Goal: Task Accomplishment & Management: Use online tool/utility

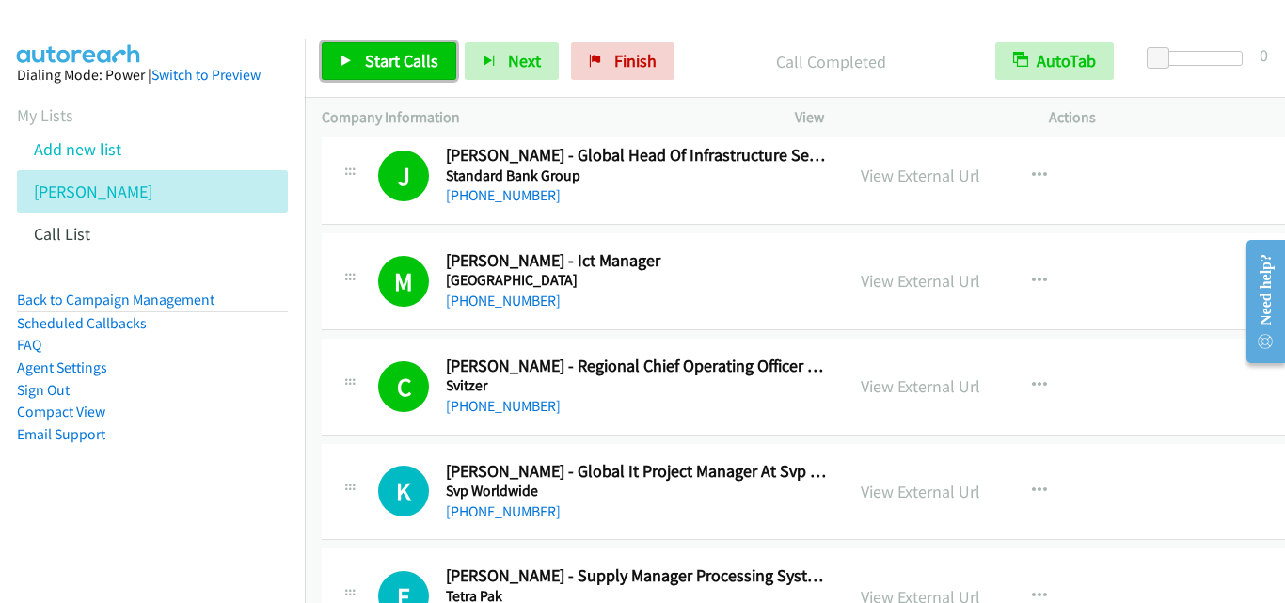
click at [344, 59] on icon at bounding box center [345, 61] width 13 height 13
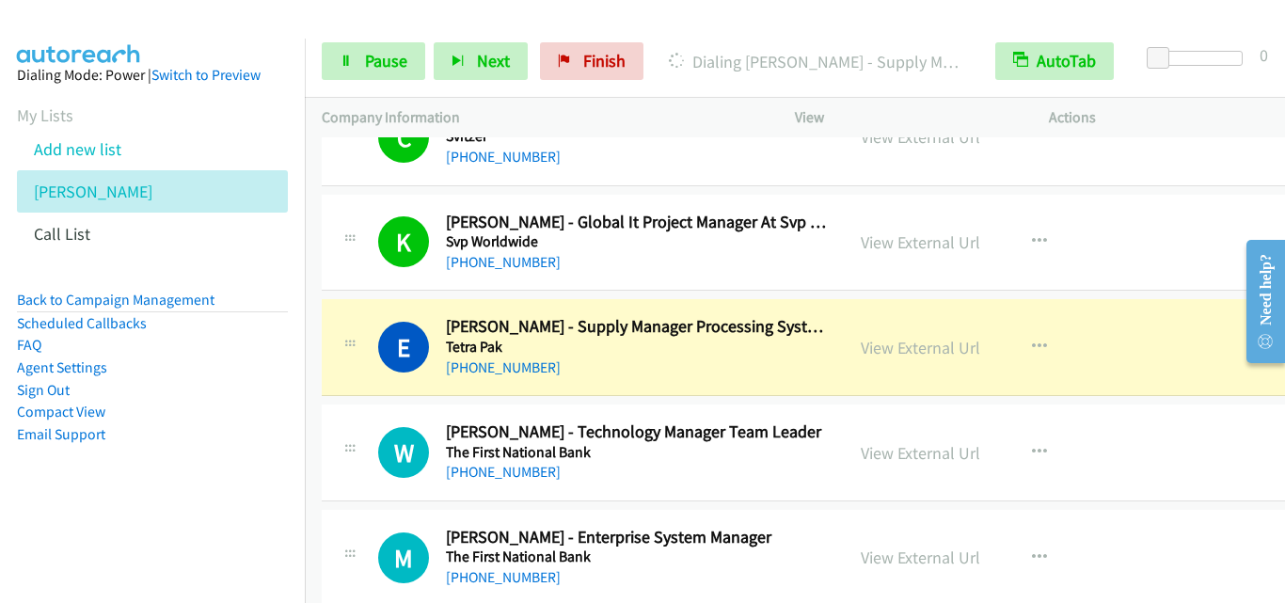
scroll to position [21910, 0]
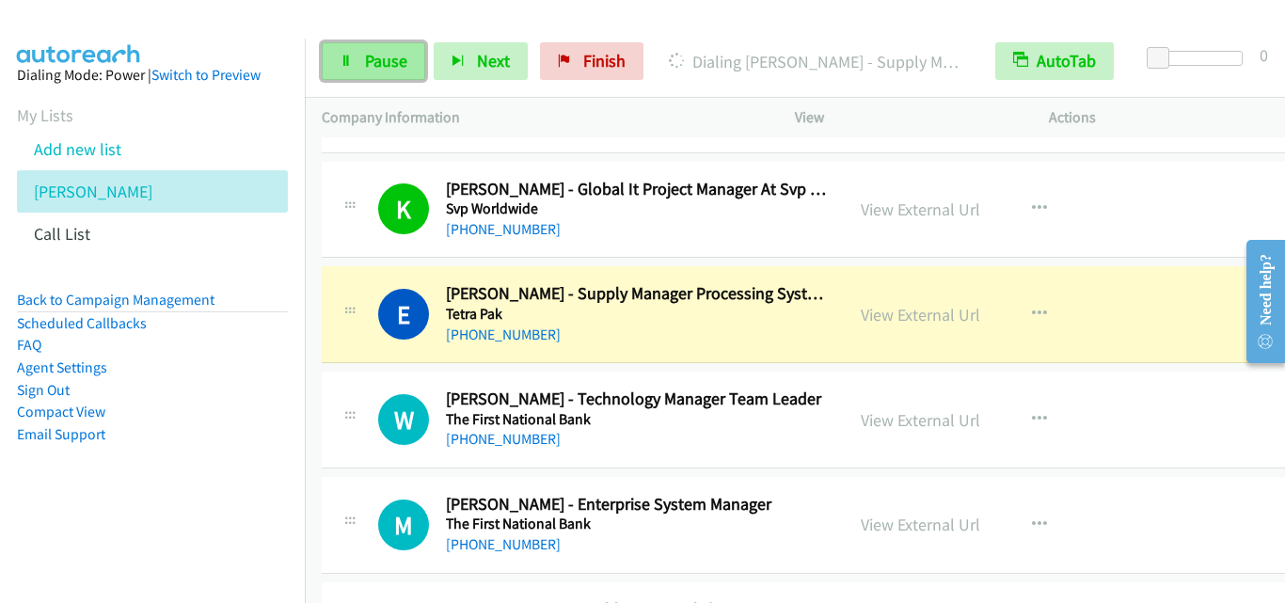
click at [345, 67] on icon at bounding box center [345, 61] width 13 height 13
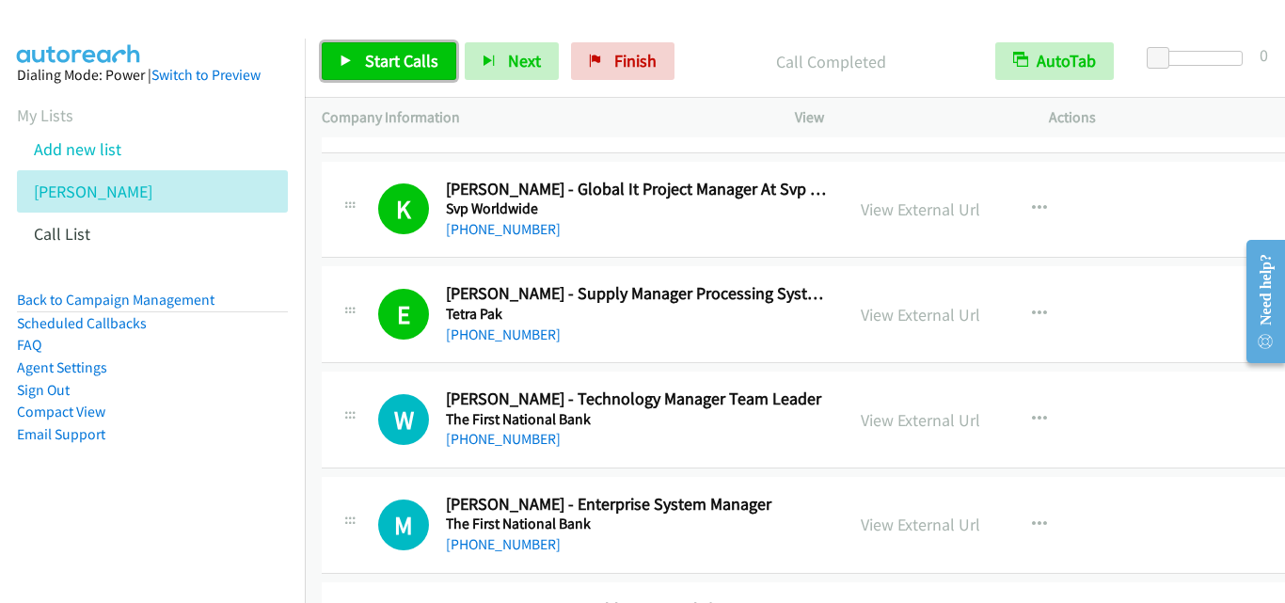
click at [332, 58] on link "Start Calls" at bounding box center [389, 61] width 134 height 38
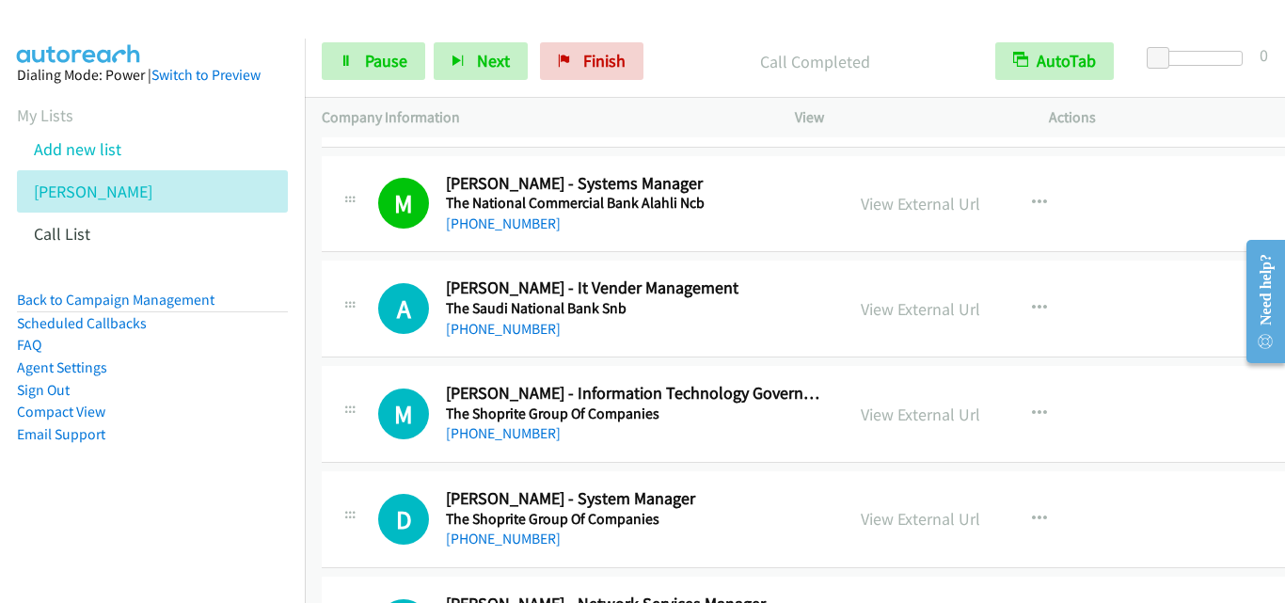
scroll to position [22474, 0]
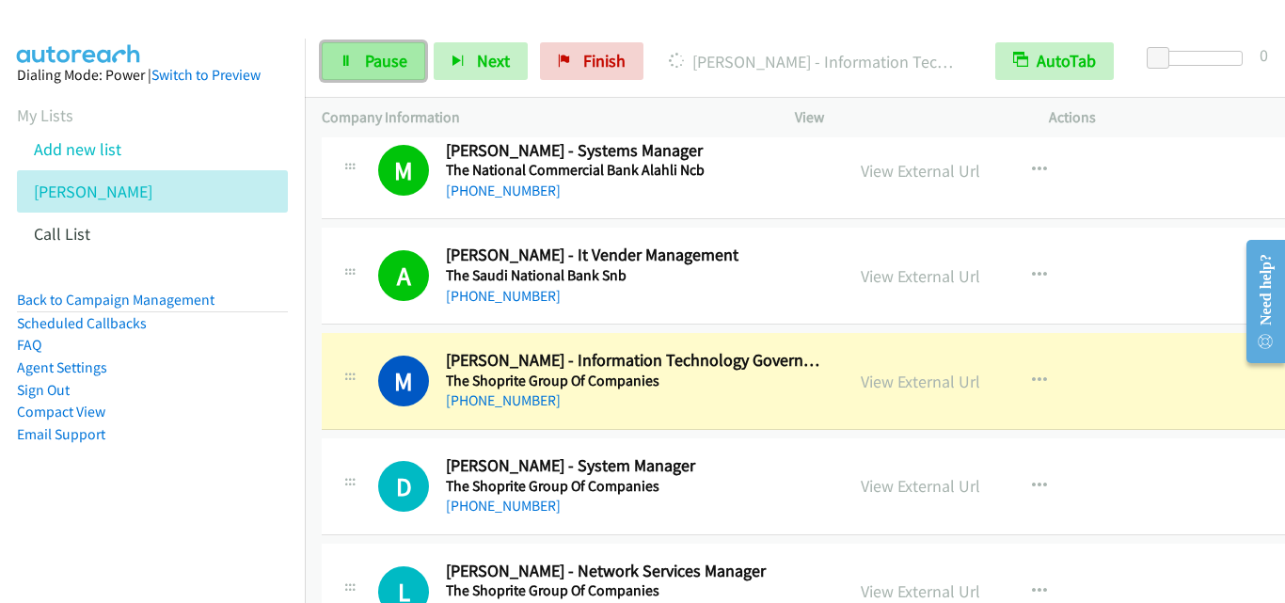
click at [333, 58] on link "Pause" at bounding box center [373, 61] width 103 height 38
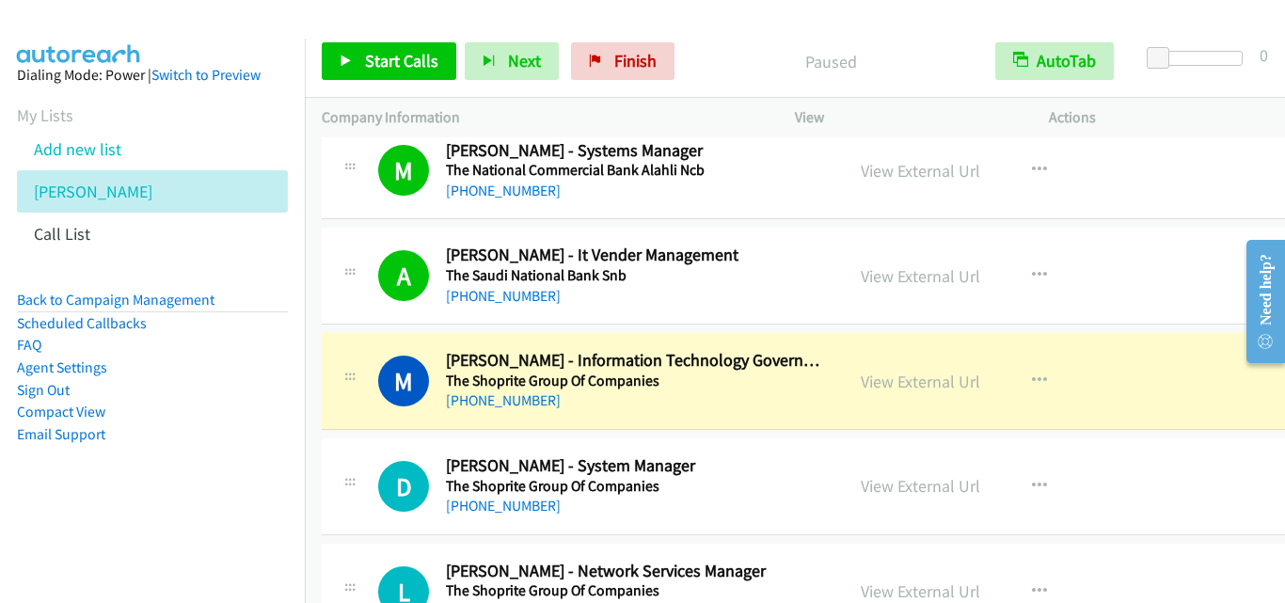
scroll to position [22568, 0]
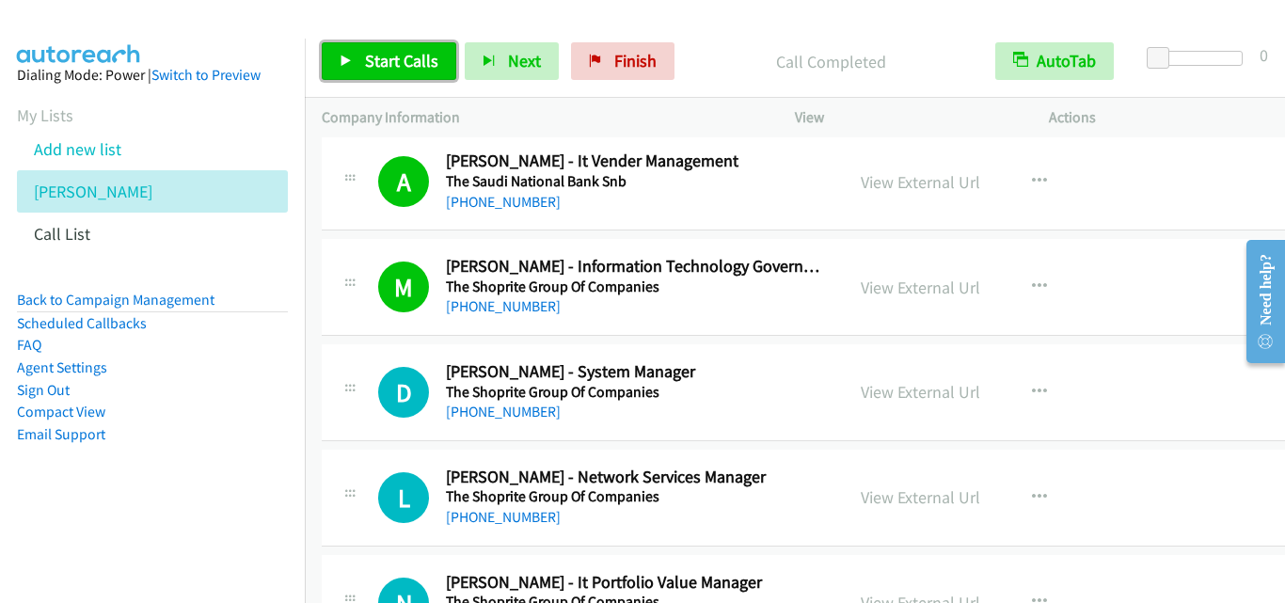
click at [344, 58] on icon at bounding box center [345, 61] width 13 height 13
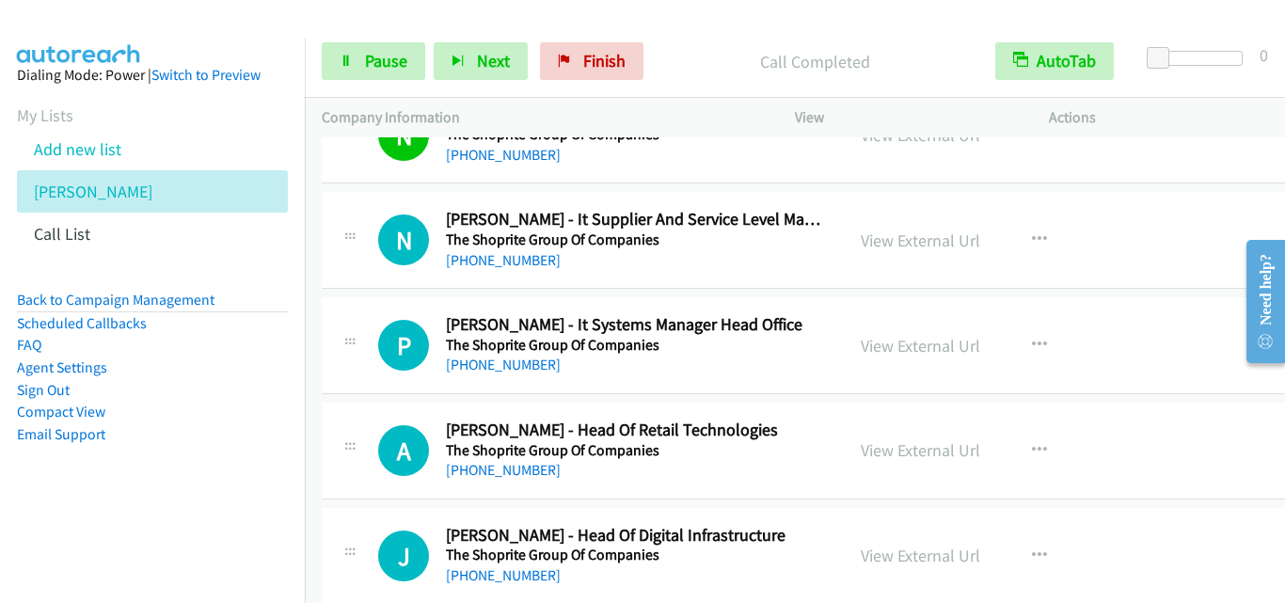
scroll to position [23039, 0]
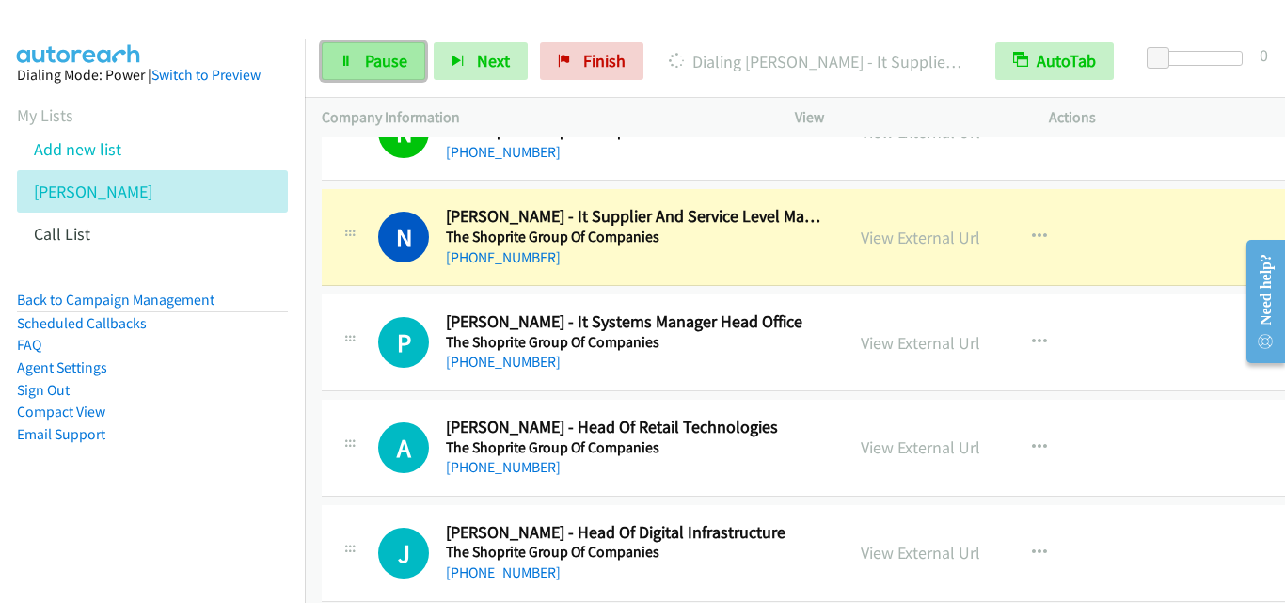
click at [343, 56] on icon at bounding box center [345, 61] width 13 height 13
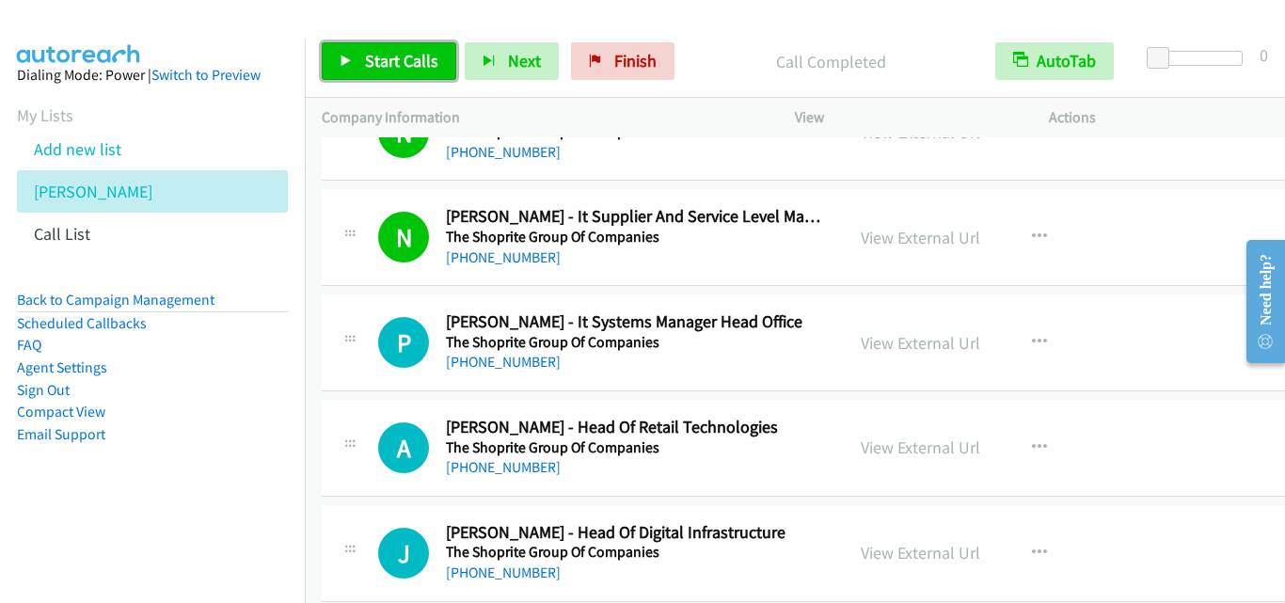
click at [342, 59] on icon at bounding box center [345, 61] width 13 height 13
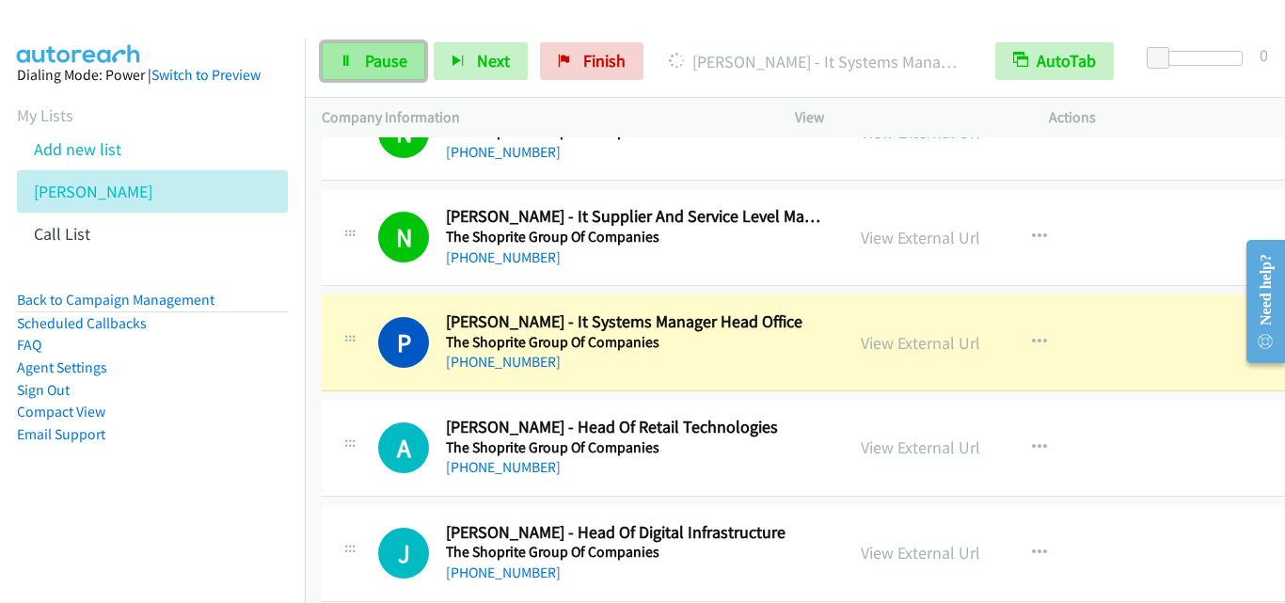
click at [346, 70] on link "Pause" at bounding box center [373, 61] width 103 height 38
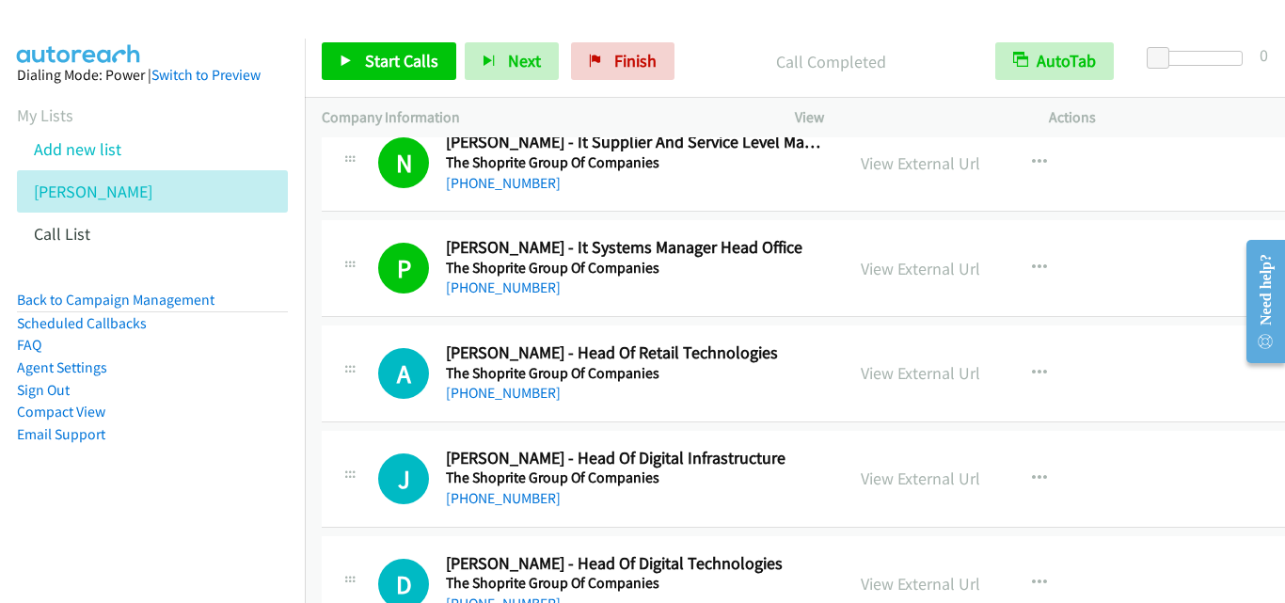
scroll to position [23133, 0]
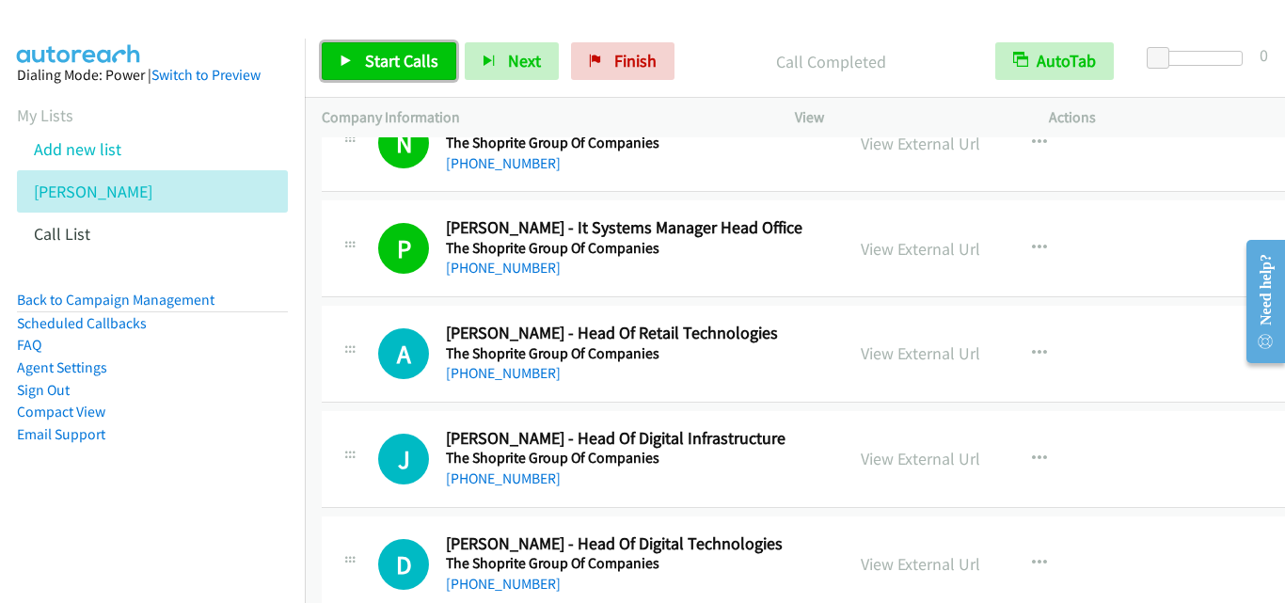
click at [339, 58] on icon at bounding box center [345, 61] width 13 height 13
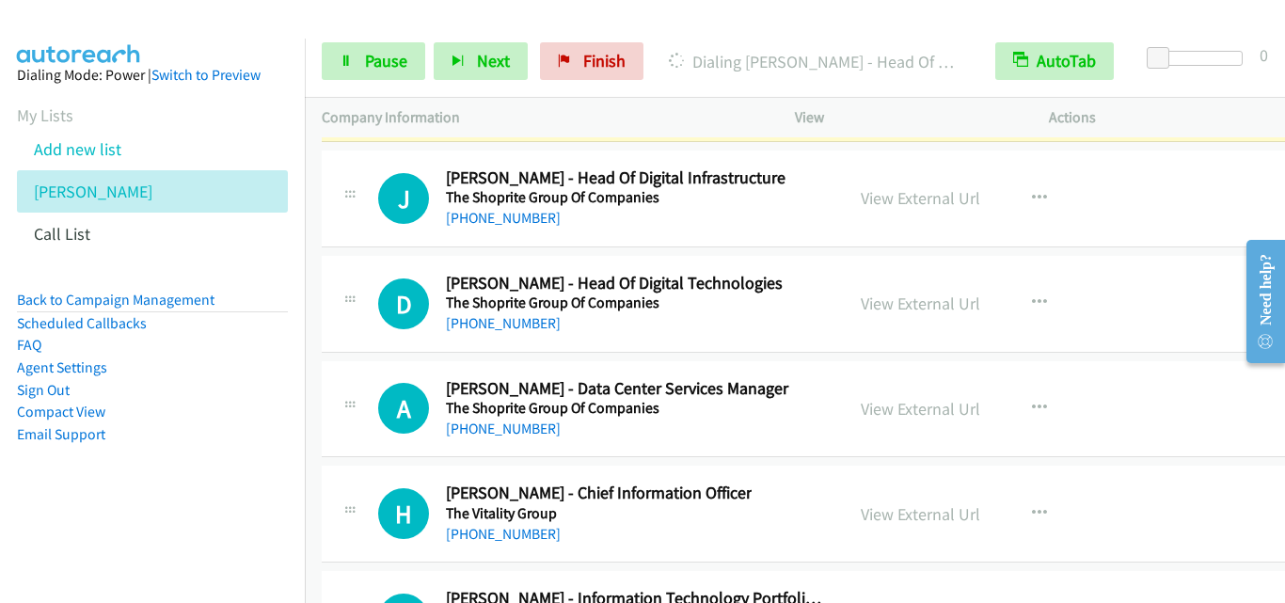
scroll to position [23415, 0]
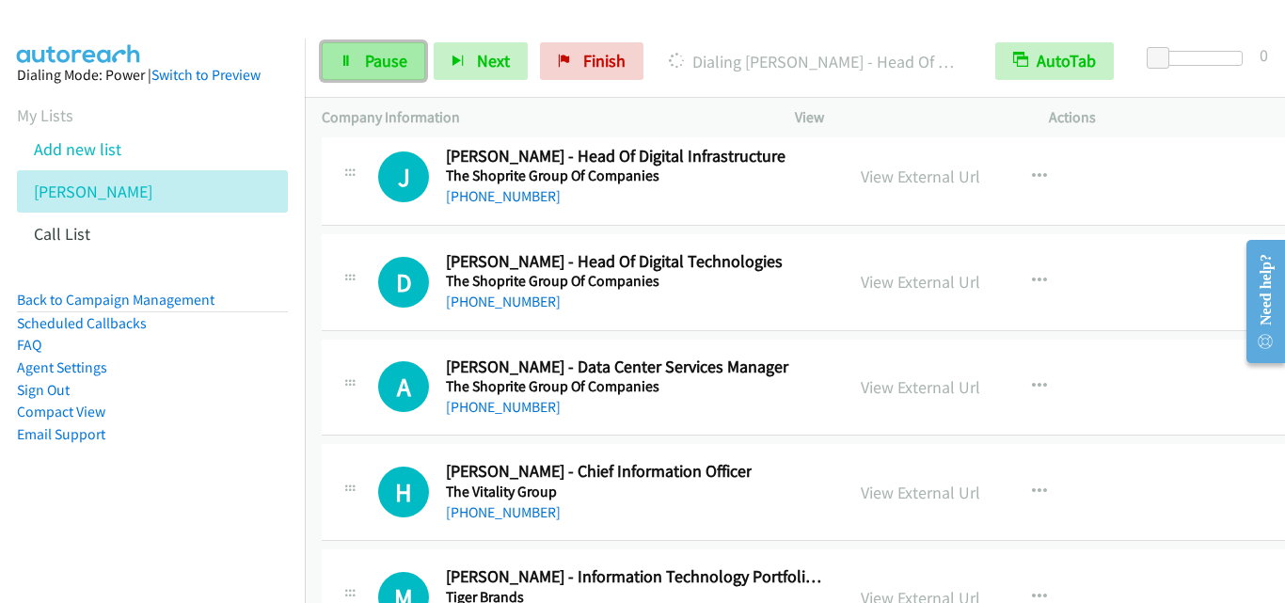
click at [360, 56] on link "Pause" at bounding box center [373, 61] width 103 height 38
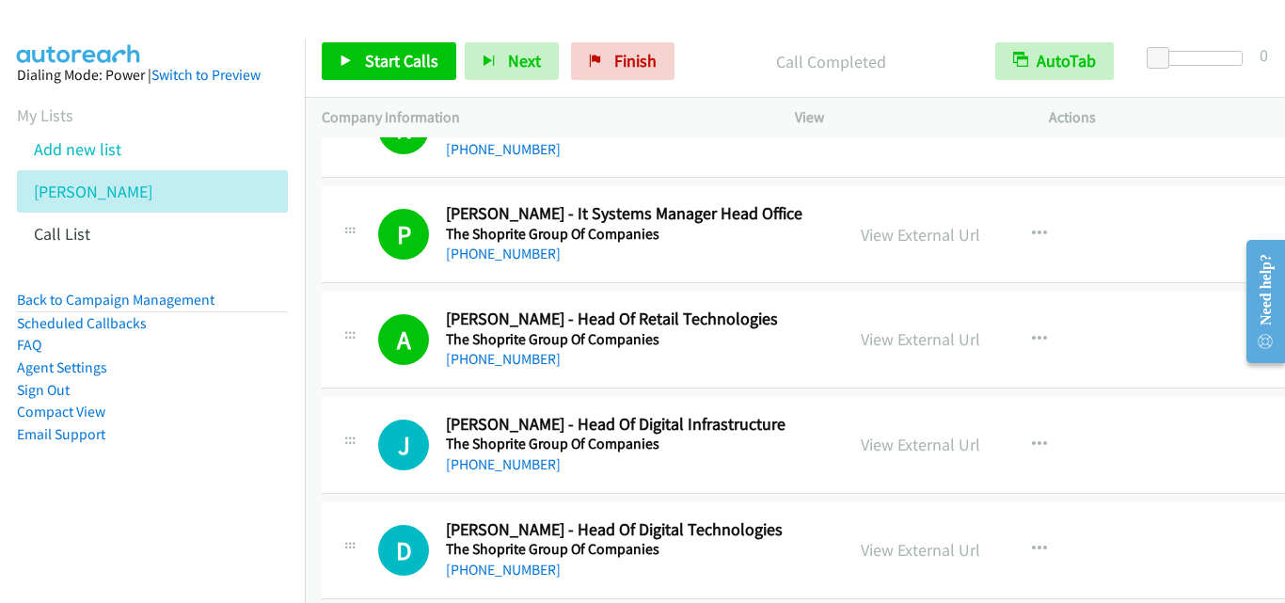
scroll to position [23250, 0]
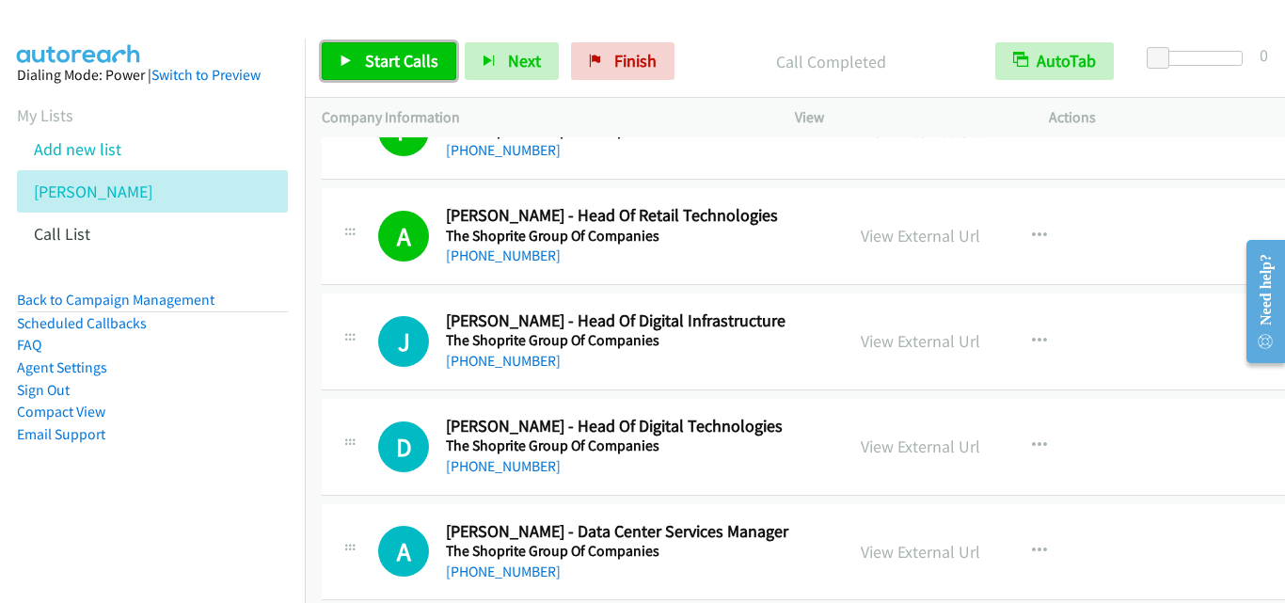
click at [342, 64] on icon at bounding box center [345, 61] width 13 height 13
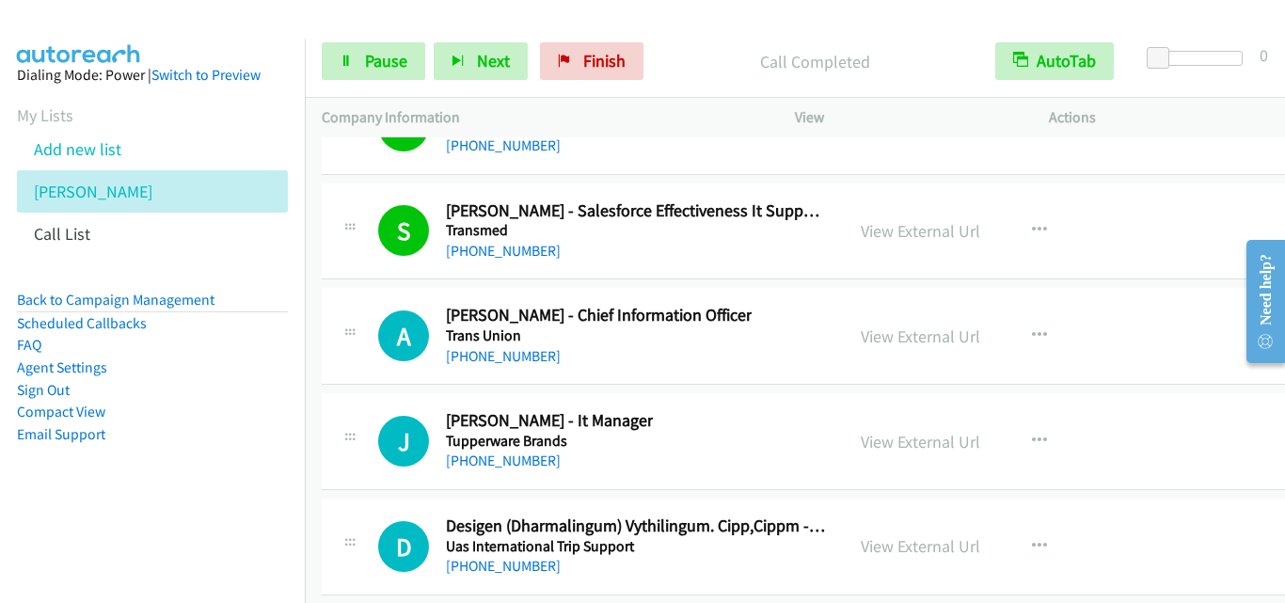
scroll to position [24190, 0]
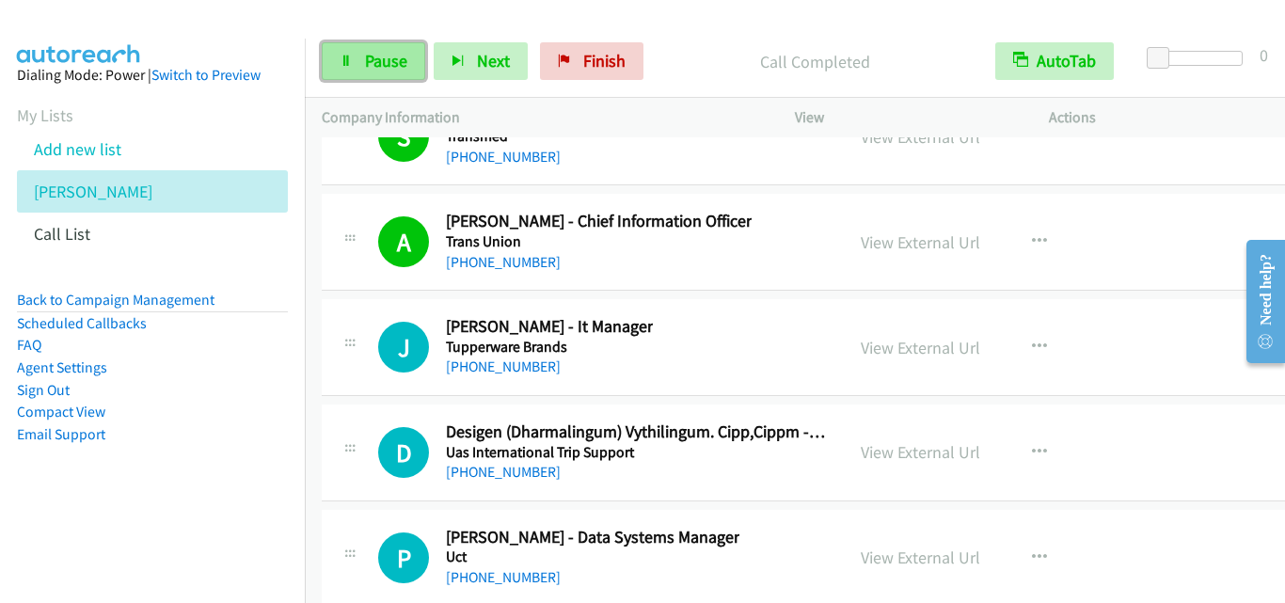
click at [359, 58] on link "Pause" at bounding box center [373, 61] width 103 height 38
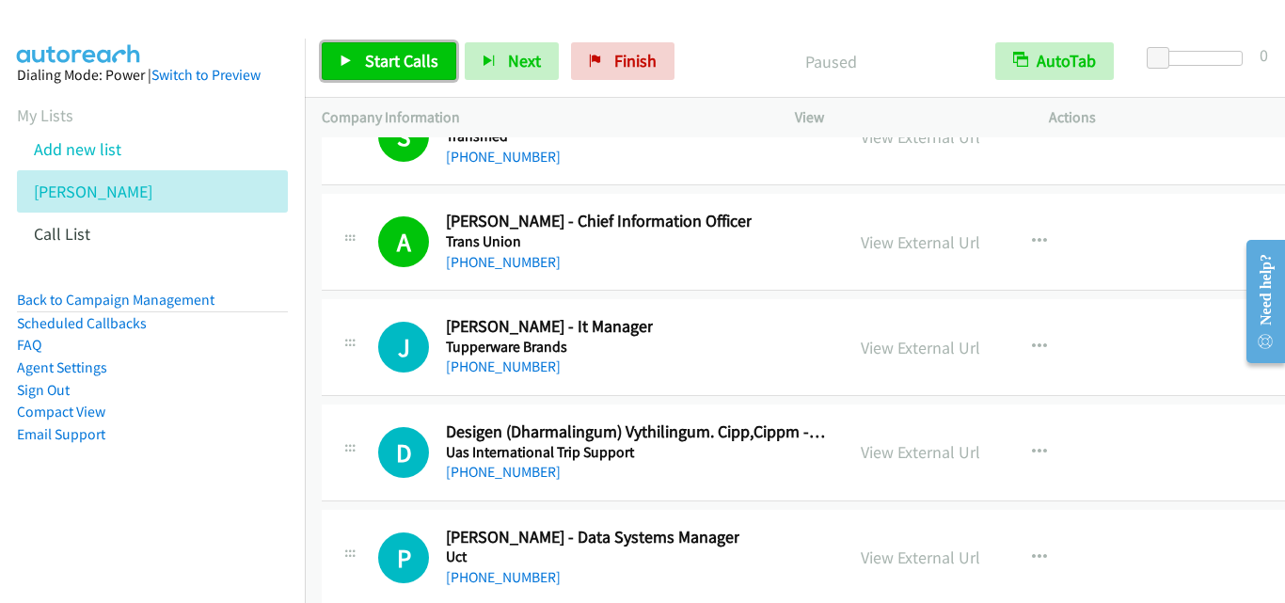
click at [343, 61] on icon at bounding box center [345, 61] width 13 height 13
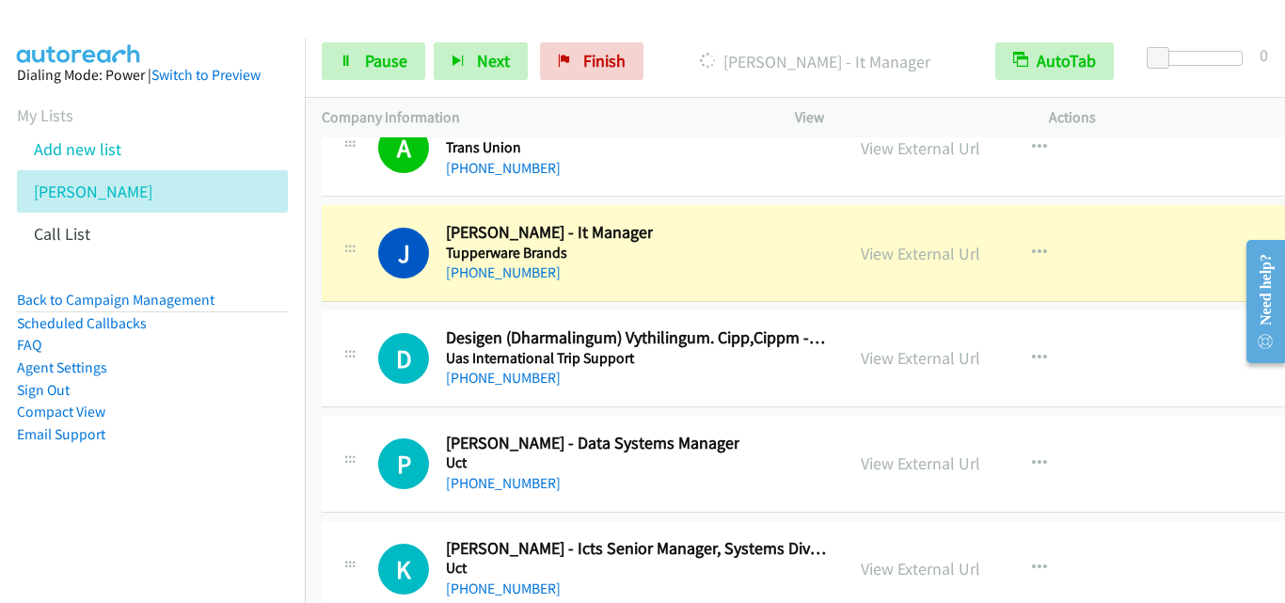
scroll to position [24379, 0]
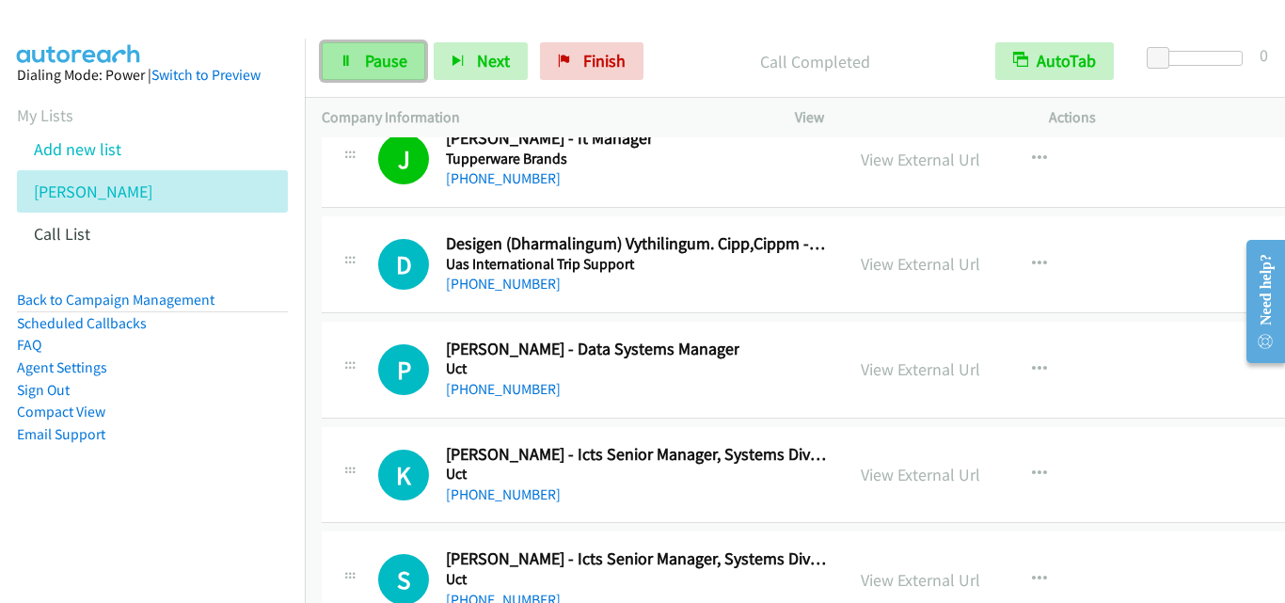
click at [353, 47] on link "Pause" at bounding box center [373, 61] width 103 height 38
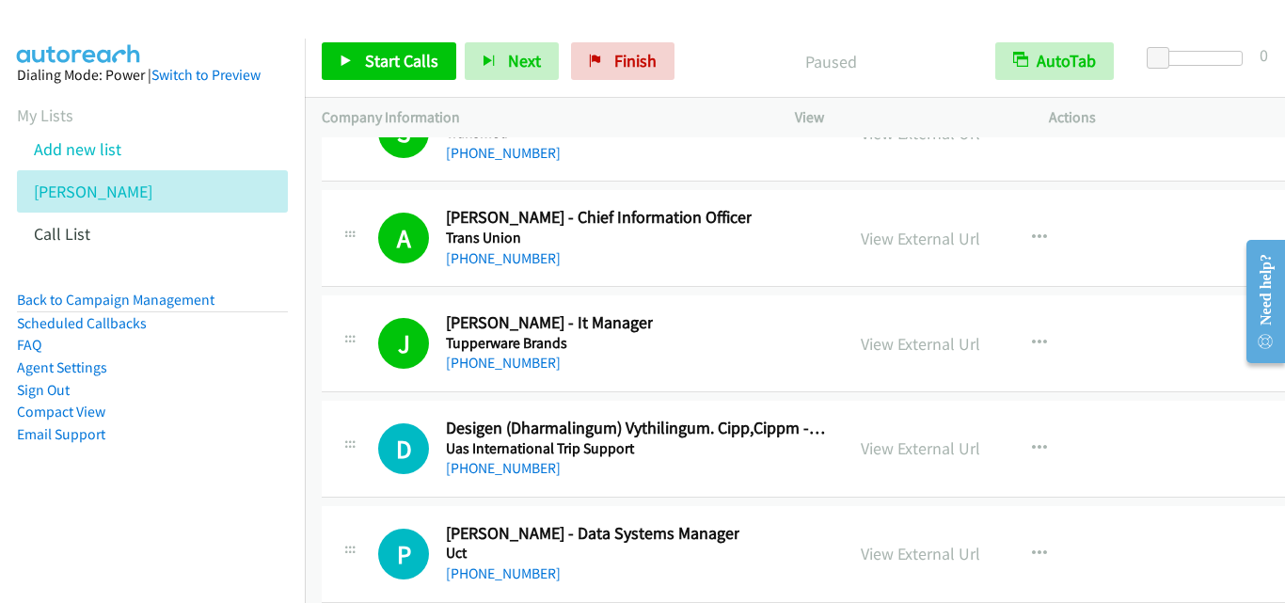
scroll to position [24190, 0]
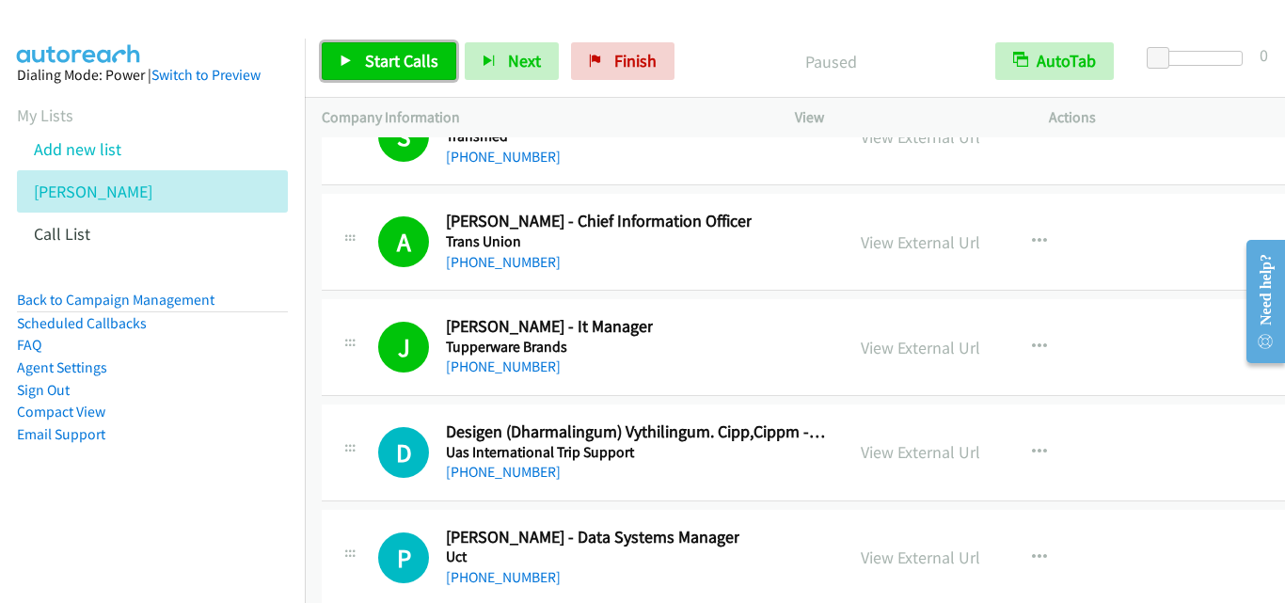
click at [342, 61] on icon at bounding box center [345, 61] width 13 height 13
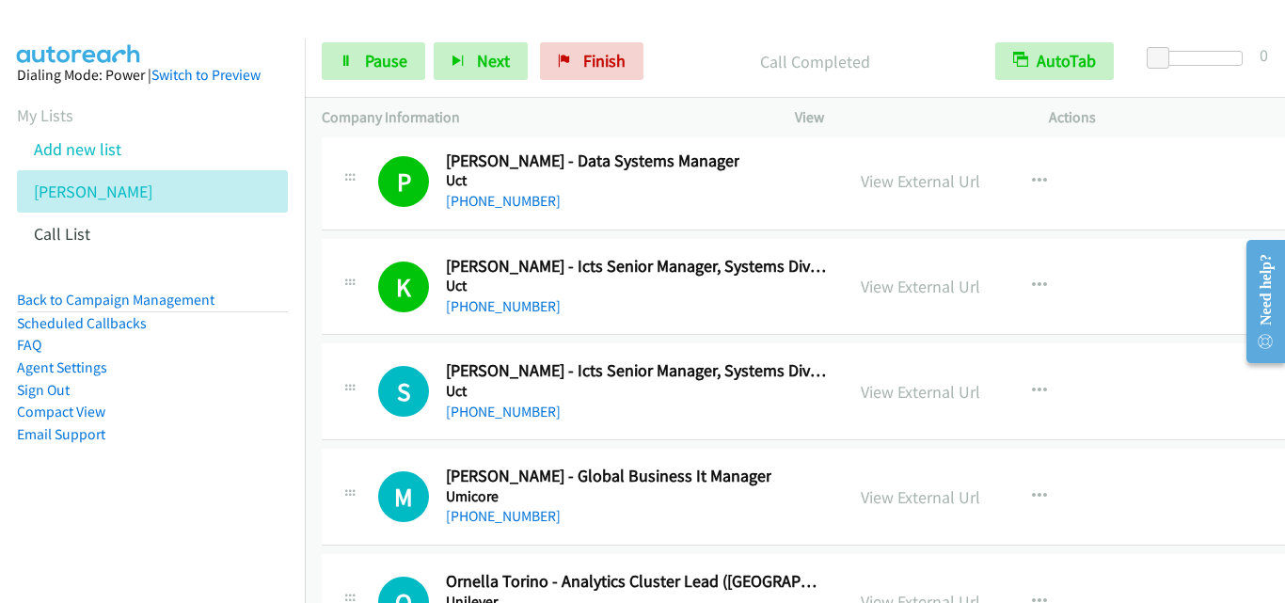
scroll to position [24661, 0]
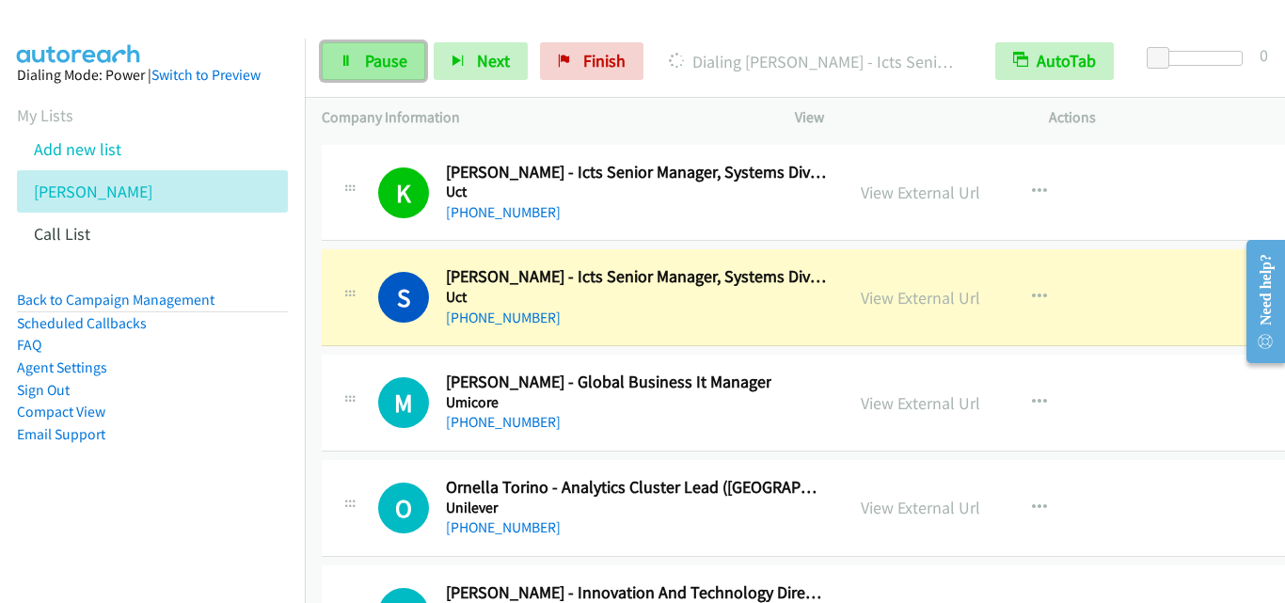
click at [354, 71] on link "Pause" at bounding box center [373, 61] width 103 height 38
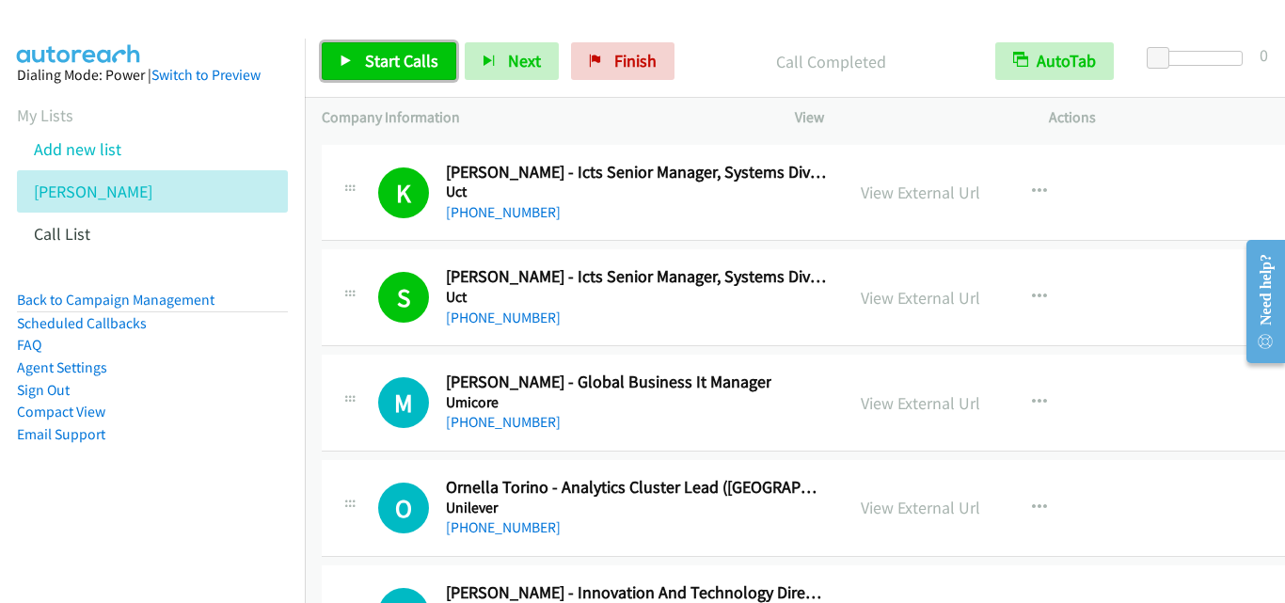
click at [349, 57] on icon at bounding box center [345, 61] width 13 height 13
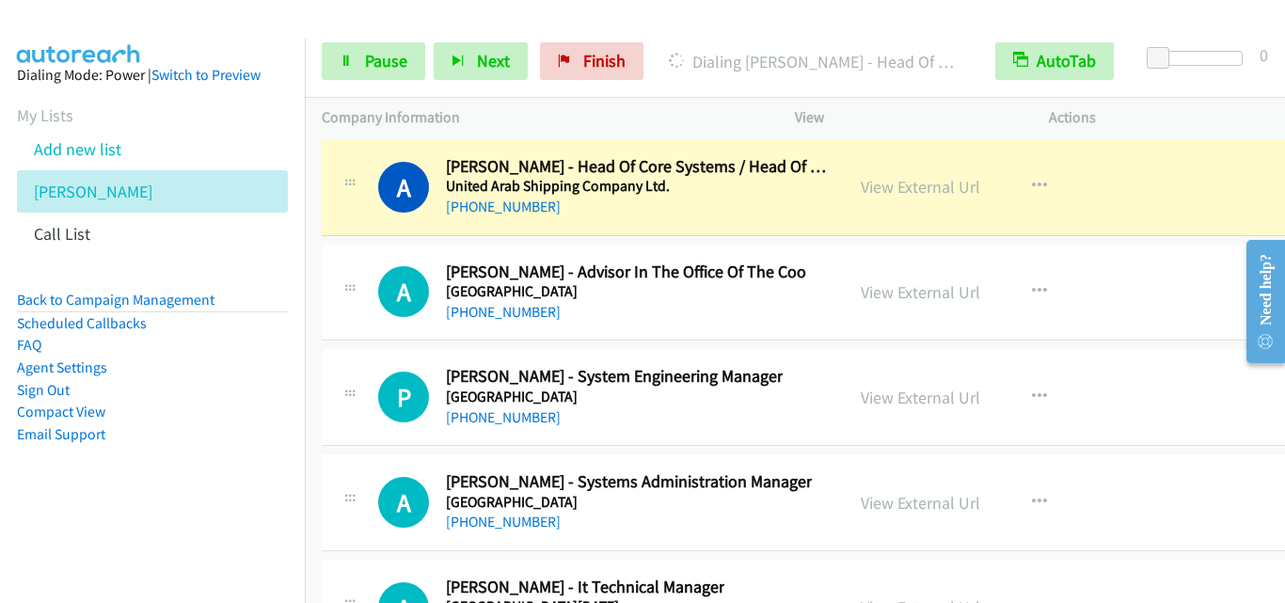
scroll to position [25225, 0]
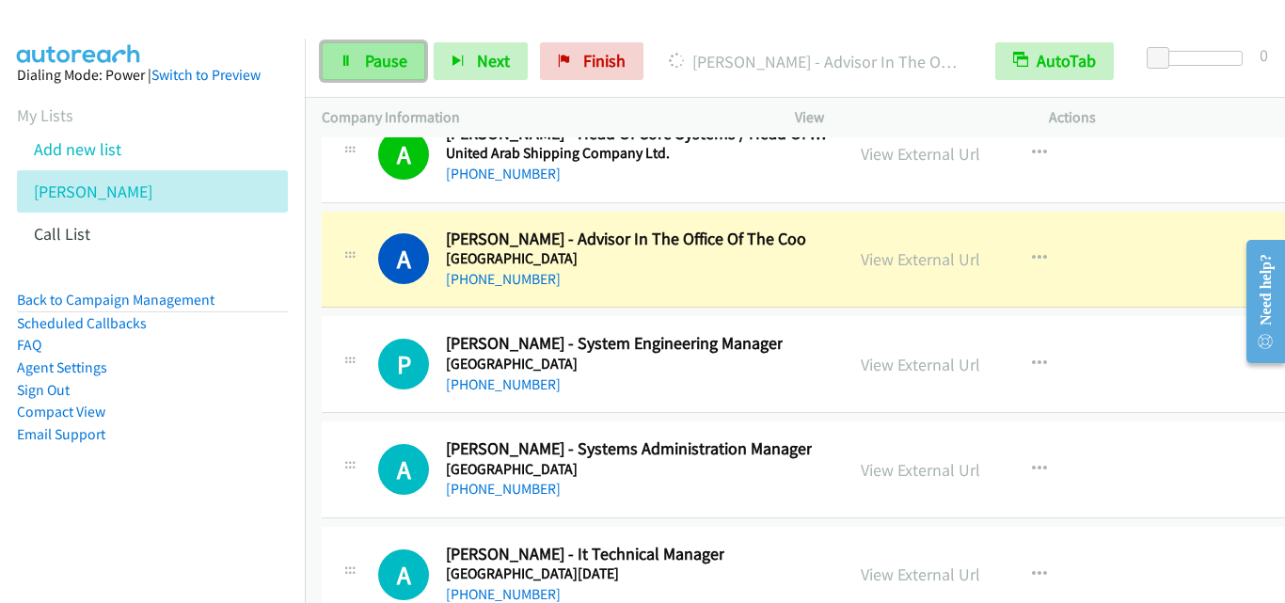
click at [360, 59] on link "Pause" at bounding box center [373, 61] width 103 height 38
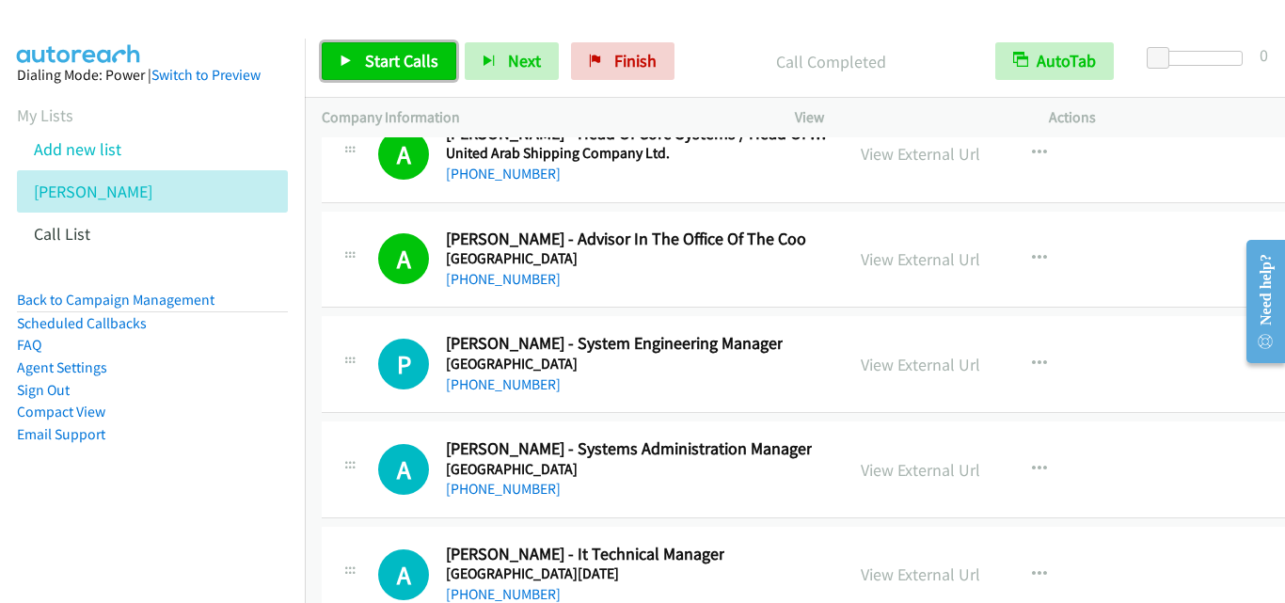
click at [342, 61] on icon at bounding box center [345, 61] width 13 height 13
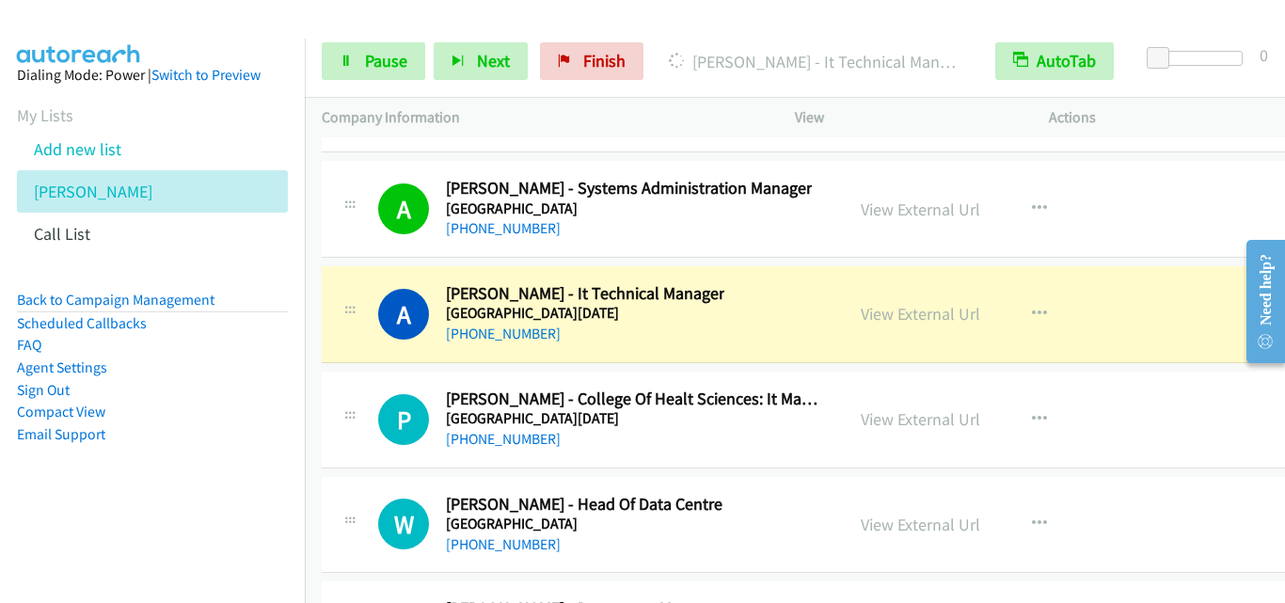
scroll to position [25507, 0]
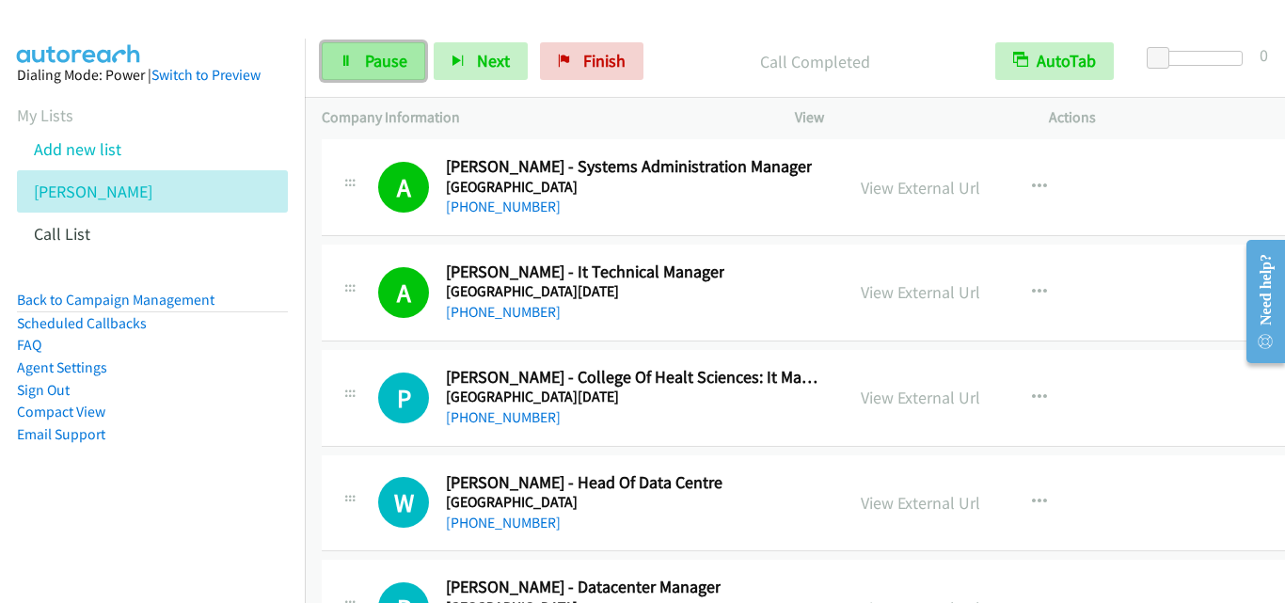
click at [342, 71] on link "Pause" at bounding box center [373, 61] width 103 height 38
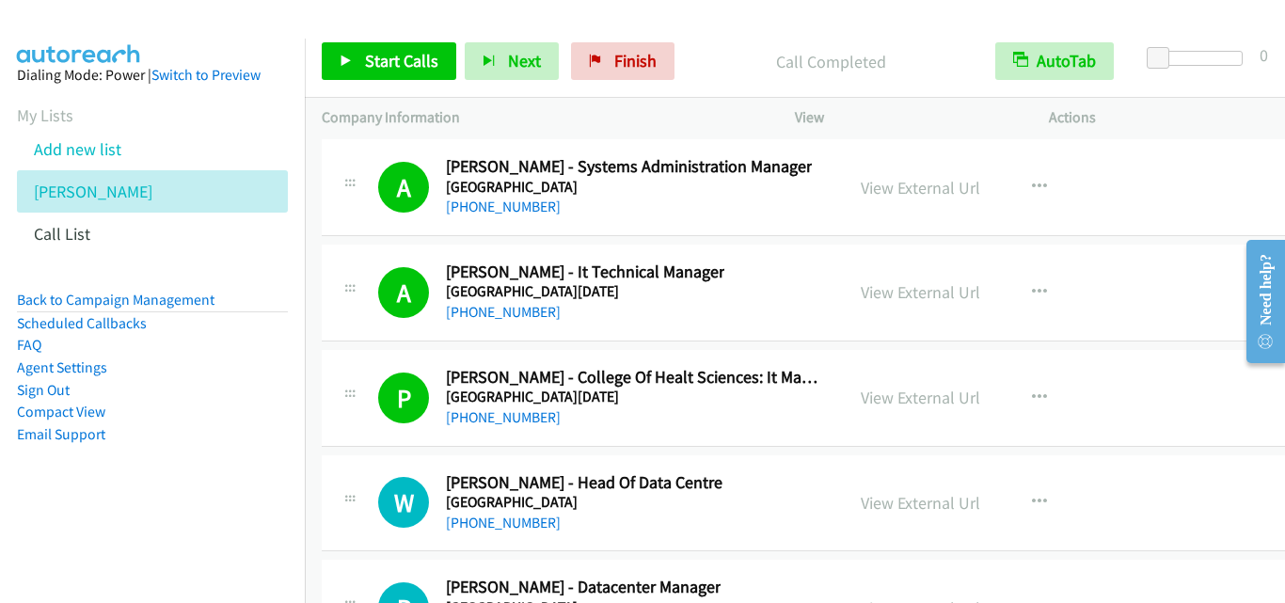
click at [813, 425] on div "[PHONE_NUMBER]" at bounding box center [636, 417] width 381 height 23
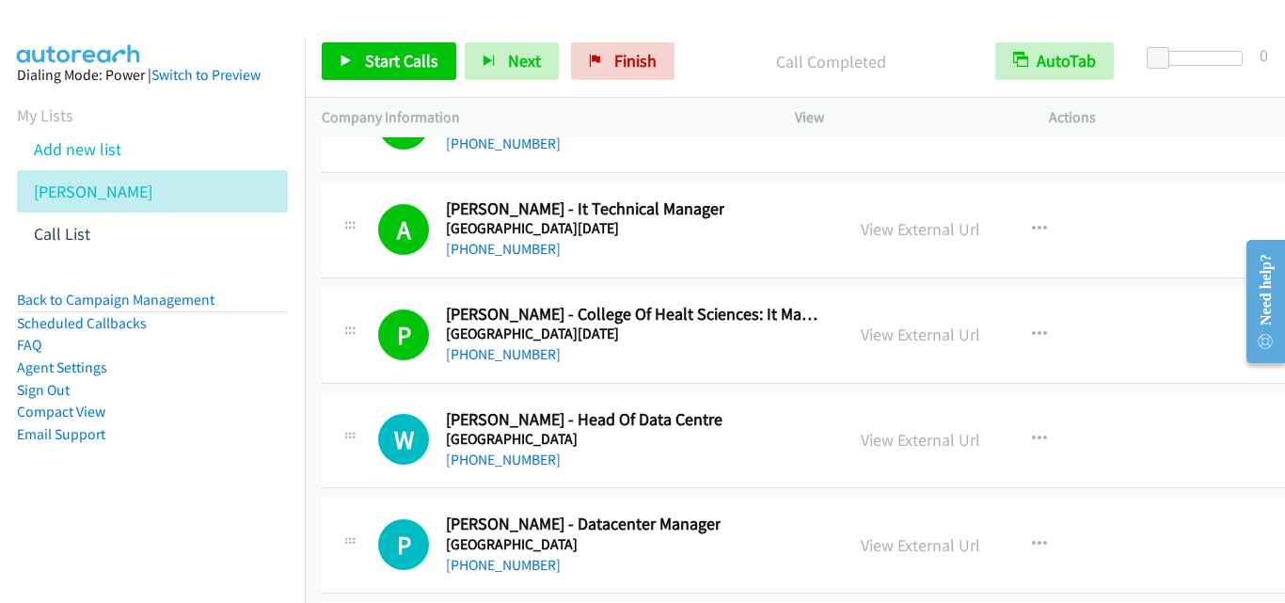
scroll to position [25601, 0]
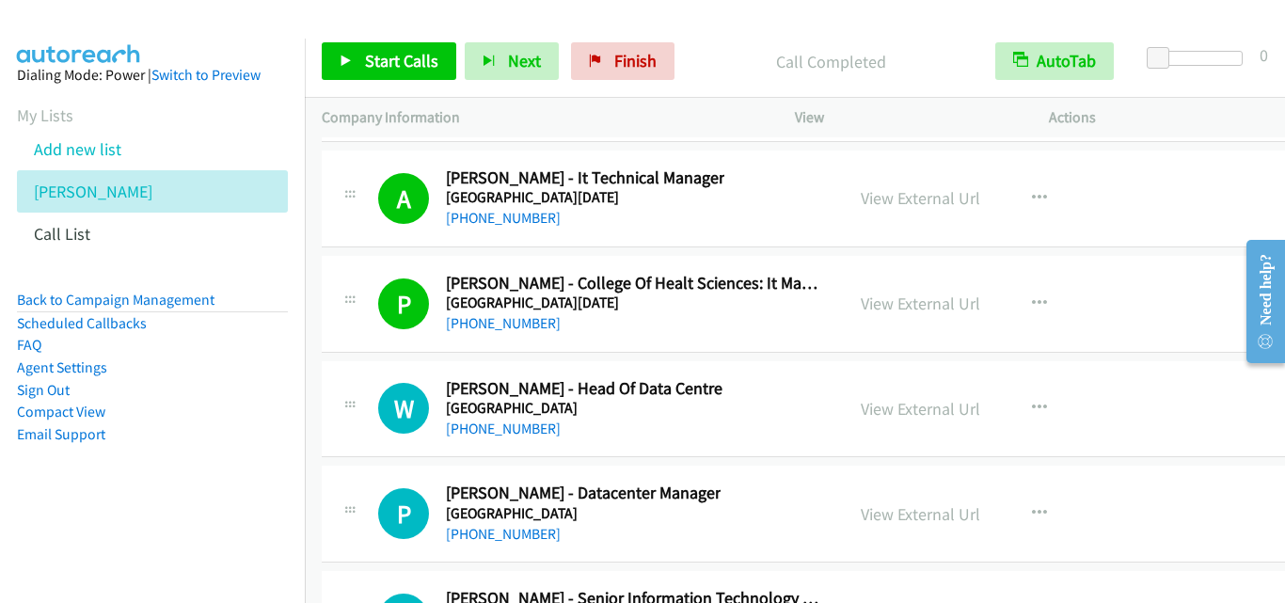
click at [703, 41] on div "Start Calls Pause Next Finish Call Completed AutoTab AutoTab 0" at bounding box center [795, 61] width 980 height 72
click at [345, 62] on icon at bounding box center [345, 61] width 13 height 13
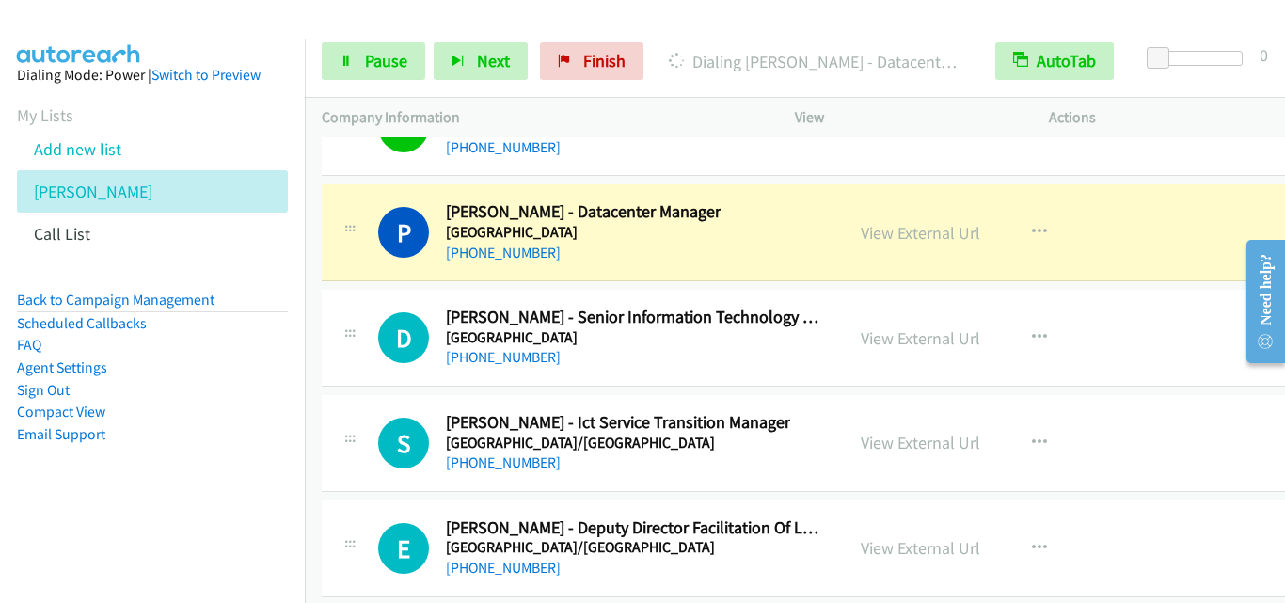
scroll to position [25883, 0]
click at [351, 59] on icon at bounding box center [345, 61] width 13 height 13
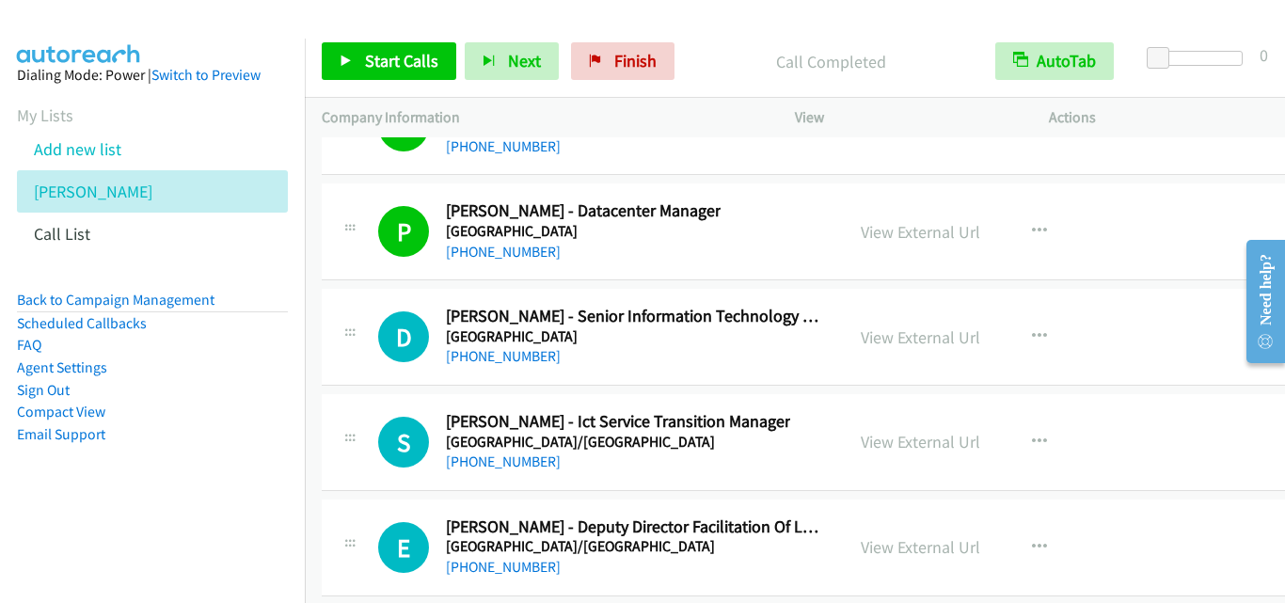
click at [705, 106] on p "Company Information" at bounding box center [541, 117] width 439 height 23
click at [346, 60] on icon at bounding box center [345, 61] width 13 height 13
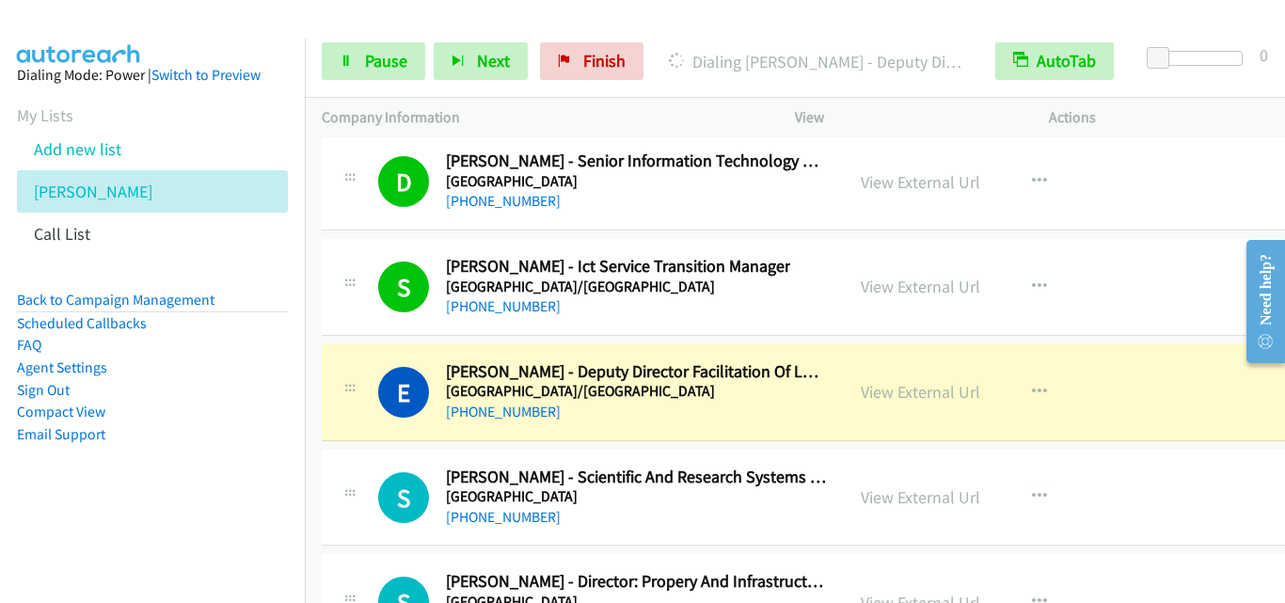
scroll to position [26071, 0]
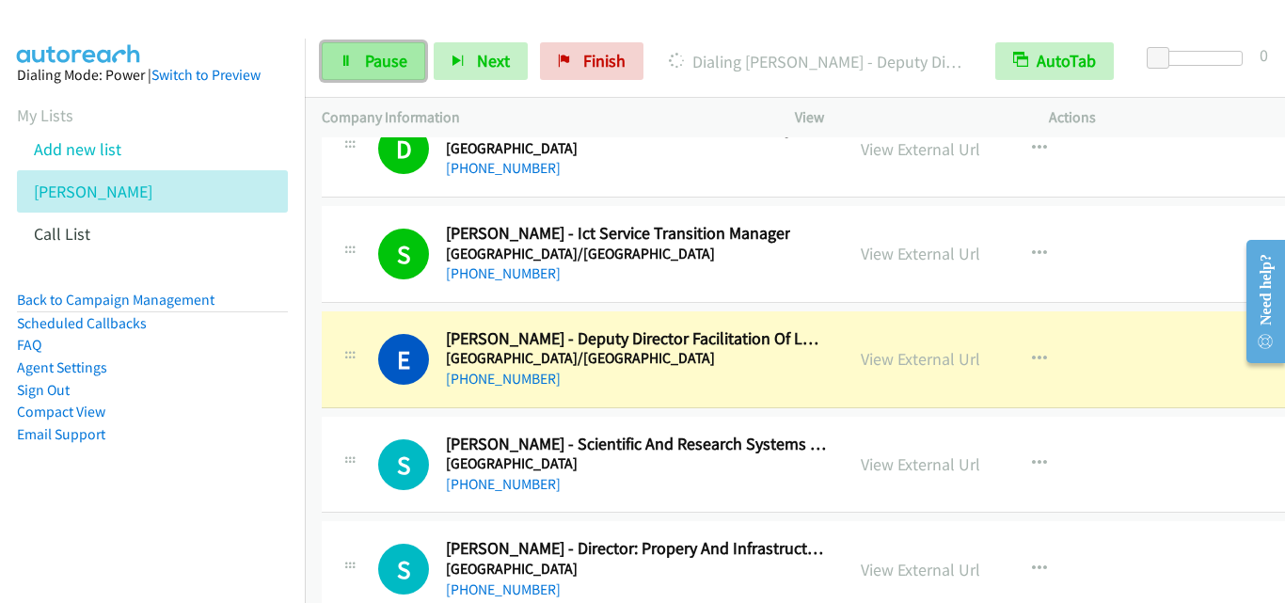
click at [340, 71] on link "Pause" at bounding box center [373, 61] width 103 height 38
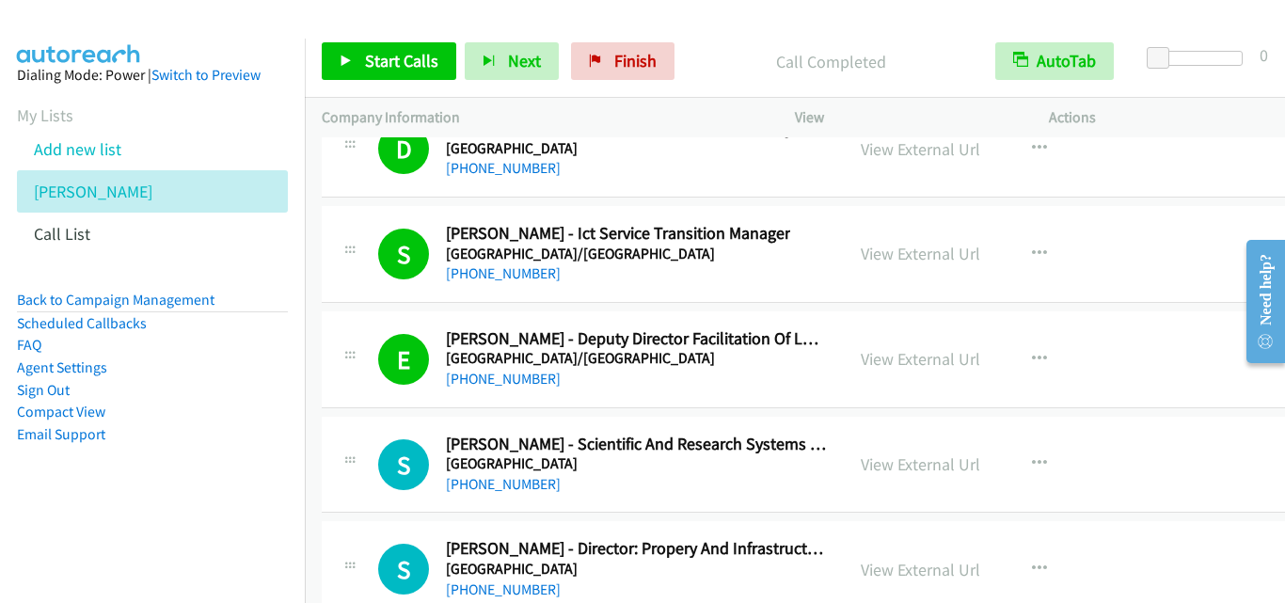
click at [607, 389] on div "[PHONE_NUMBER]" at bounding box center [636, 379] width 381 height 23
click at [344, 62] on icon at bounding box center [345, 61] width 13 height 13
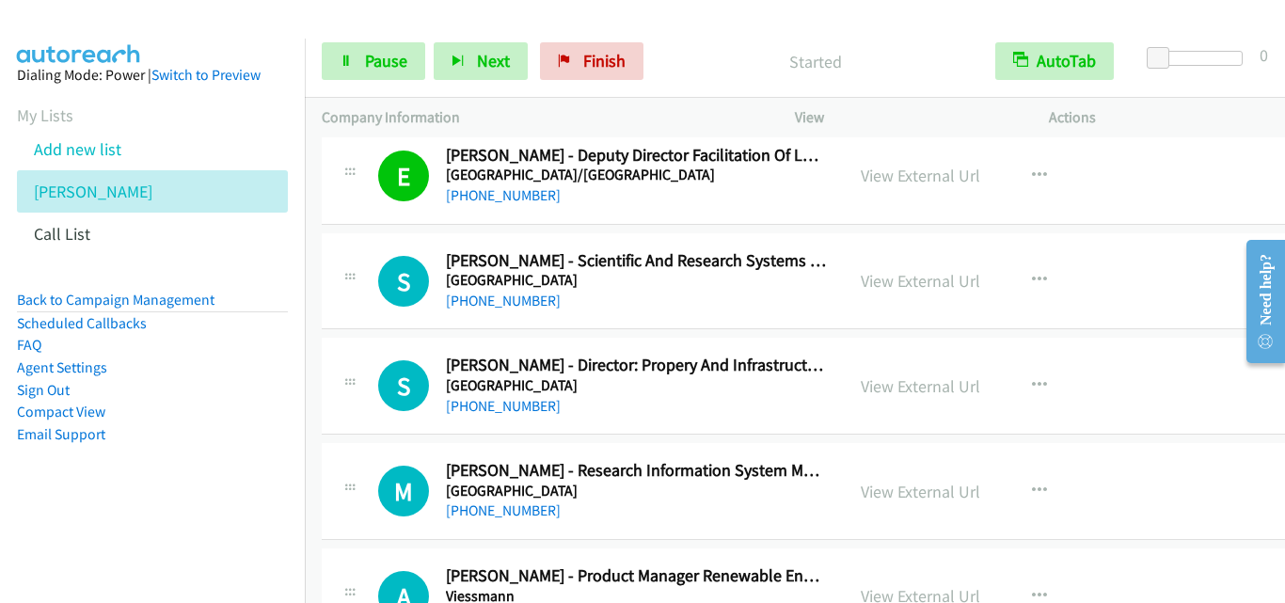
scroll to position [26259, 0]
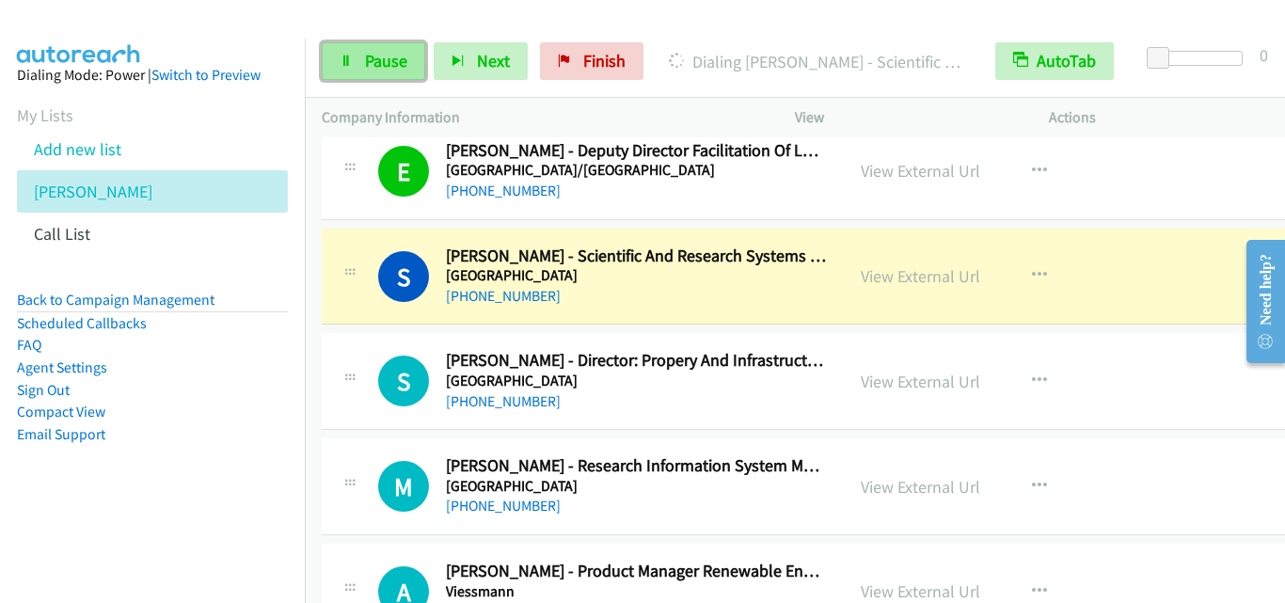
click at [353, 53] on link "Pause" at bounding box center [373, 61] width 103 height 38
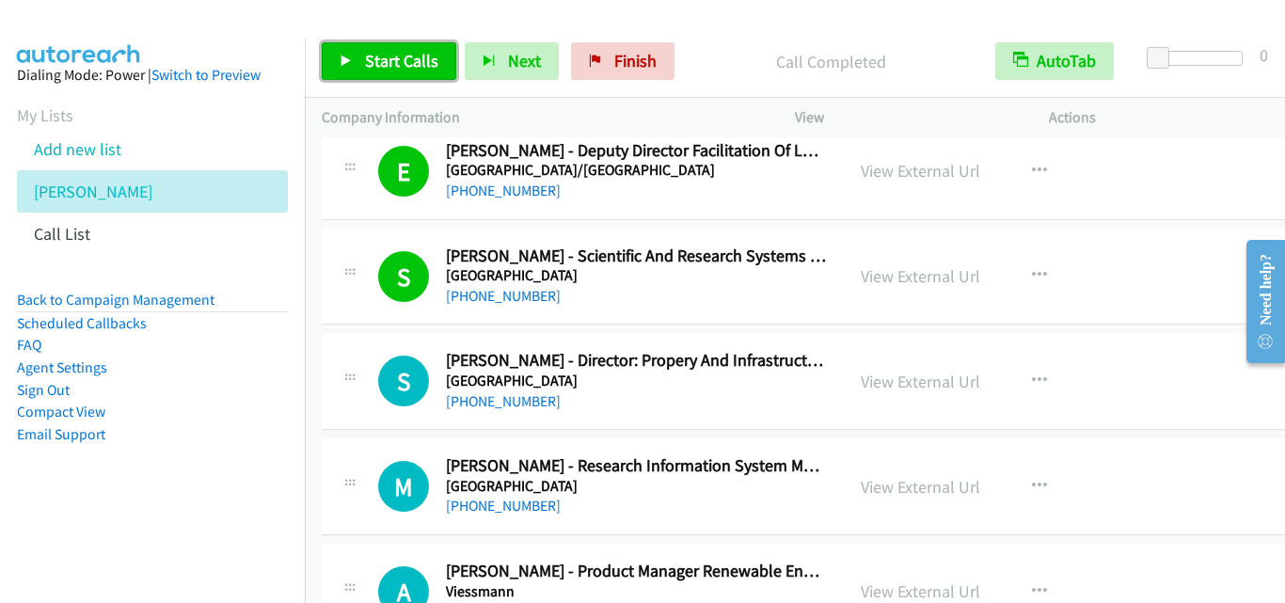
click at [346, 65] on icon at bounding box center [345, 61] width 13 height 13
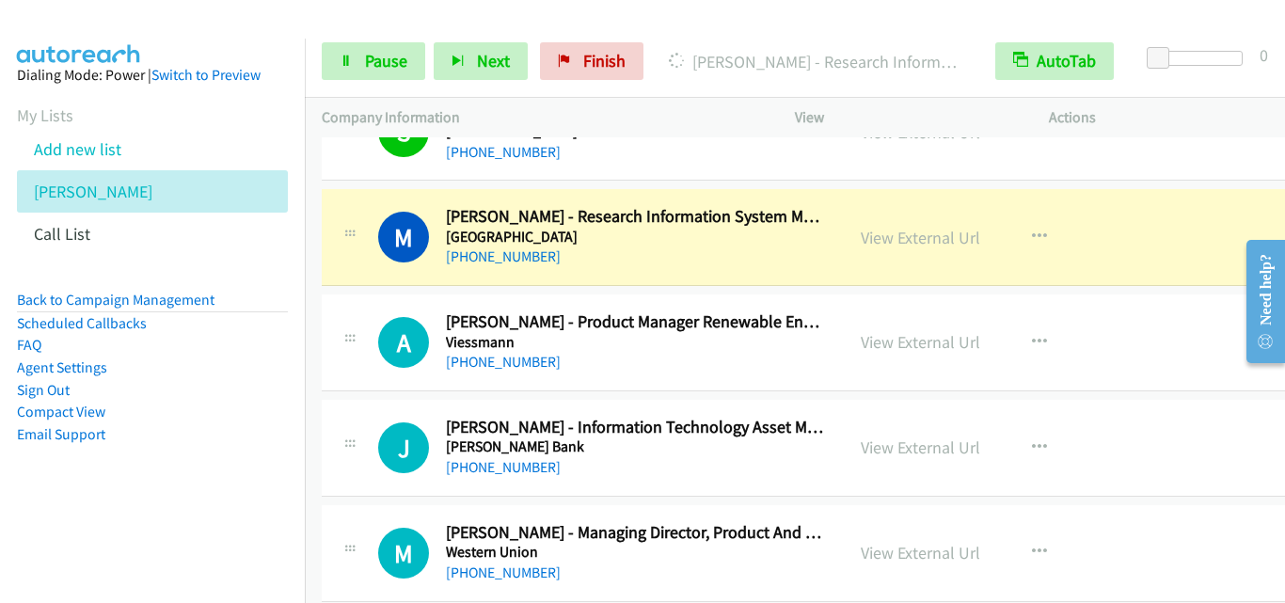
scroll to position [26541, 0]
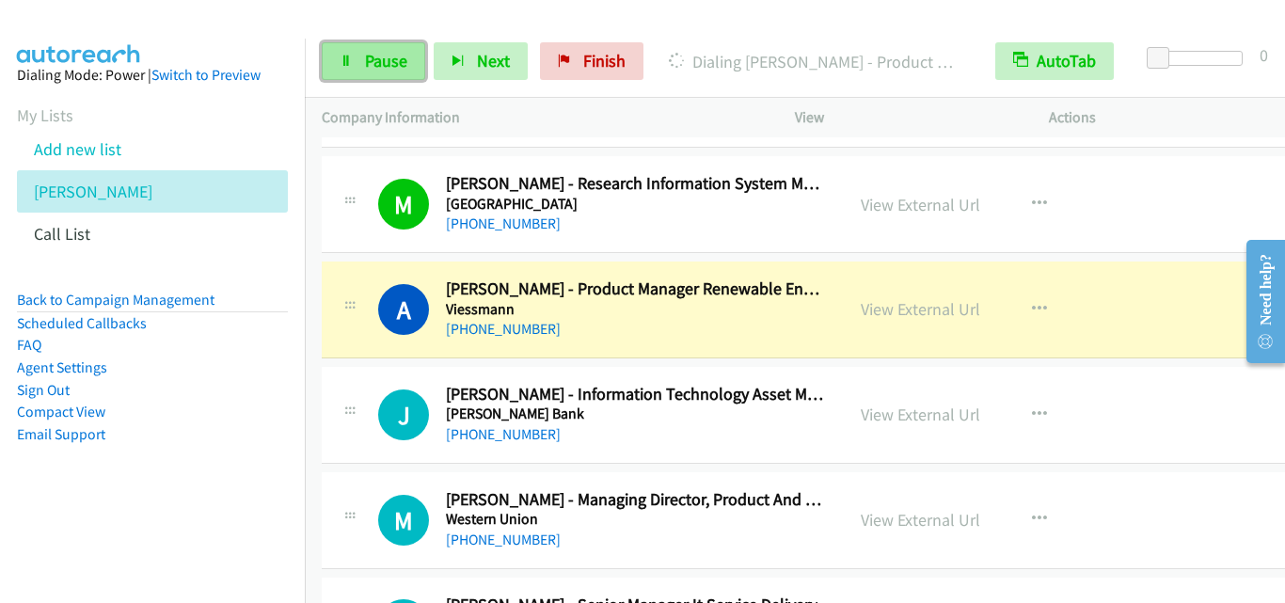
click at [338, 61] on link "Pause" at bounding box center [373, 61] width 103 height 38
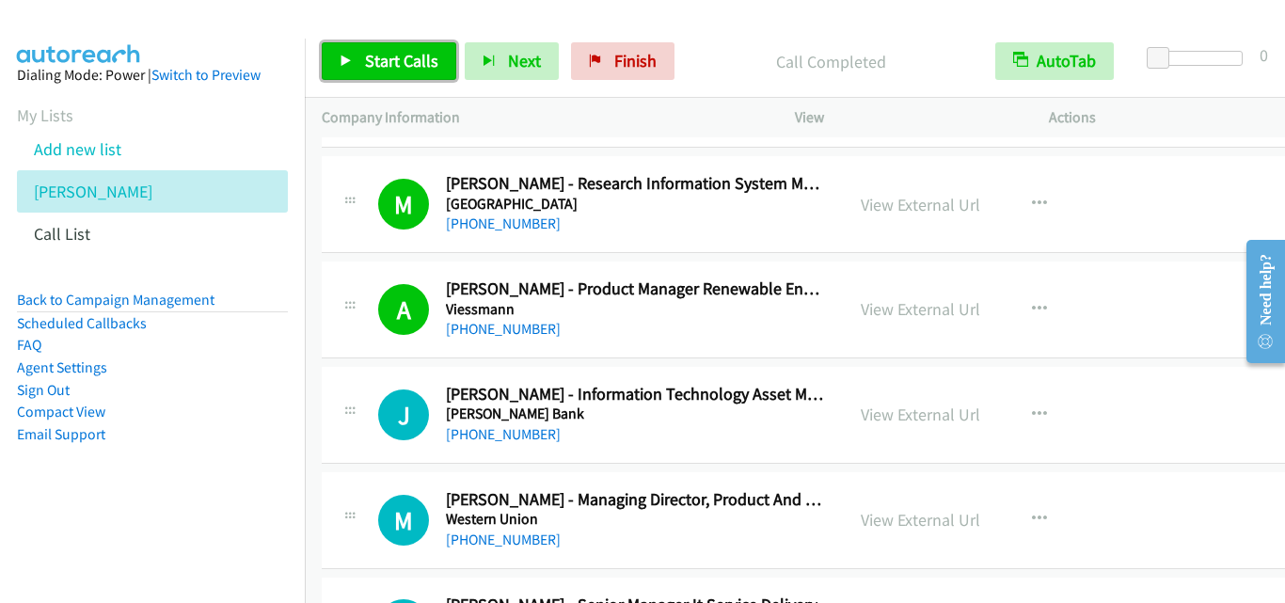
click at [339, 55] on link "Start Calls" at bounding box center [389, 61] width 134 height 38
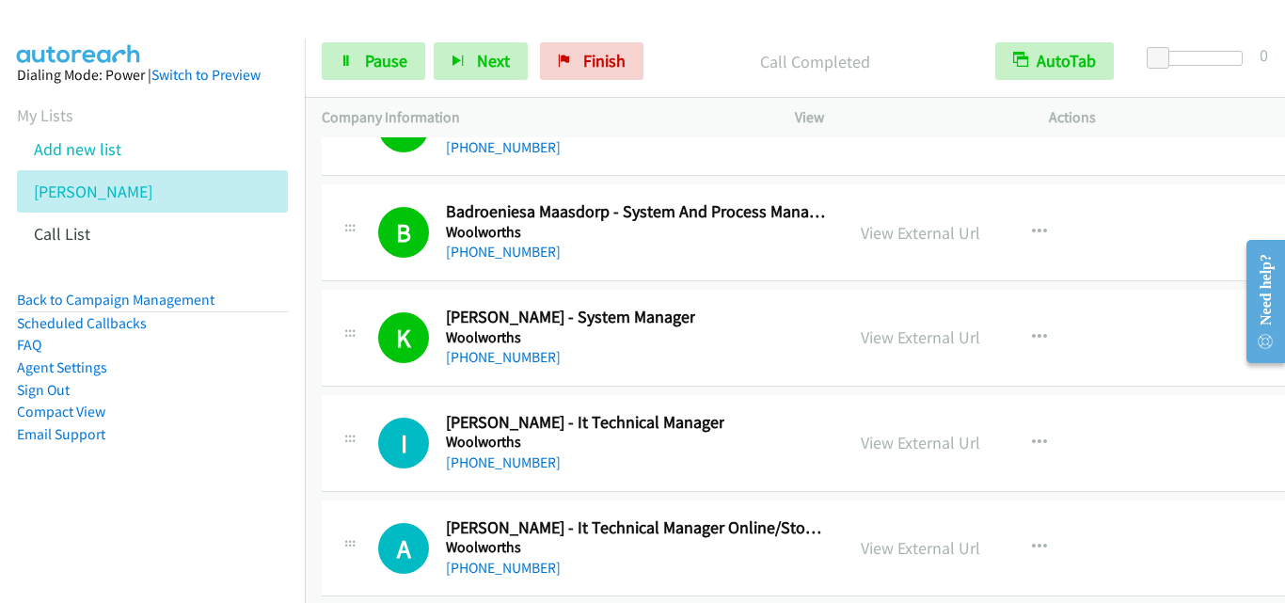
scroll to position [27764, 0]
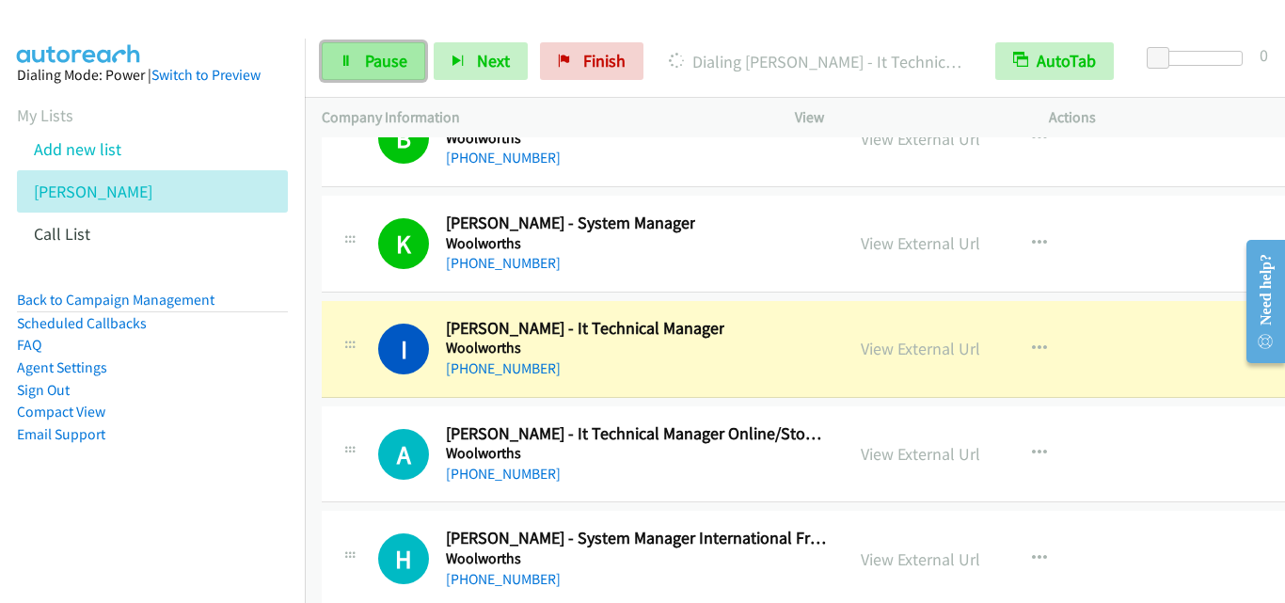
click at [352, 67] on icon at bounding box center [345, 61] width 13 height 13
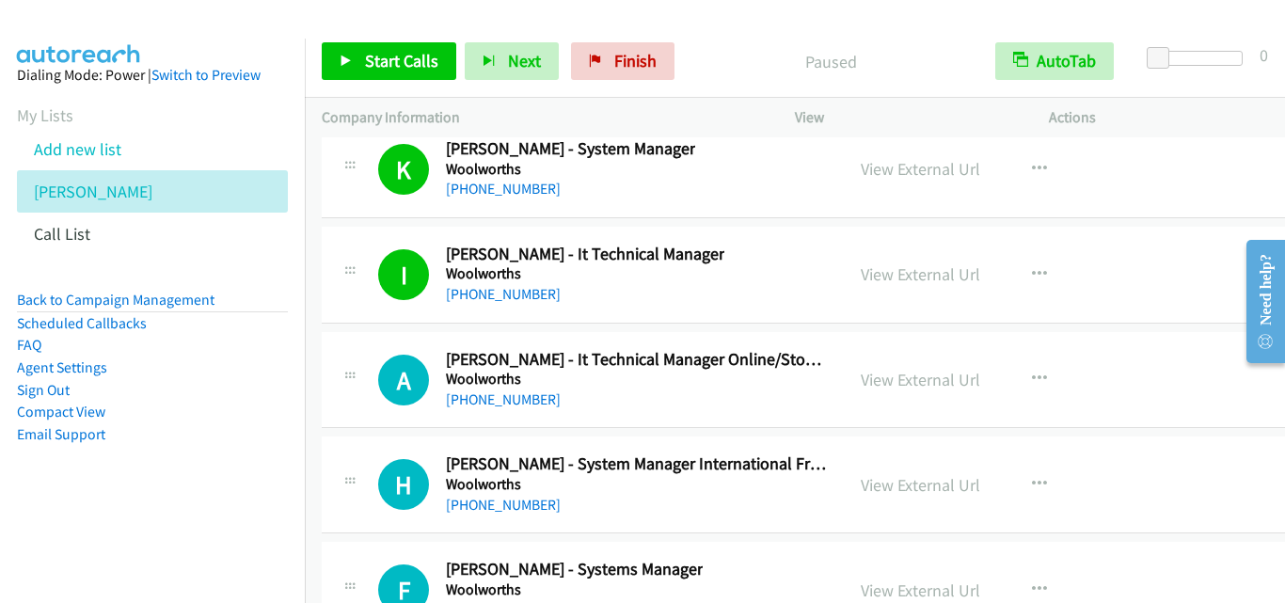
scroll to position [27858, 0]
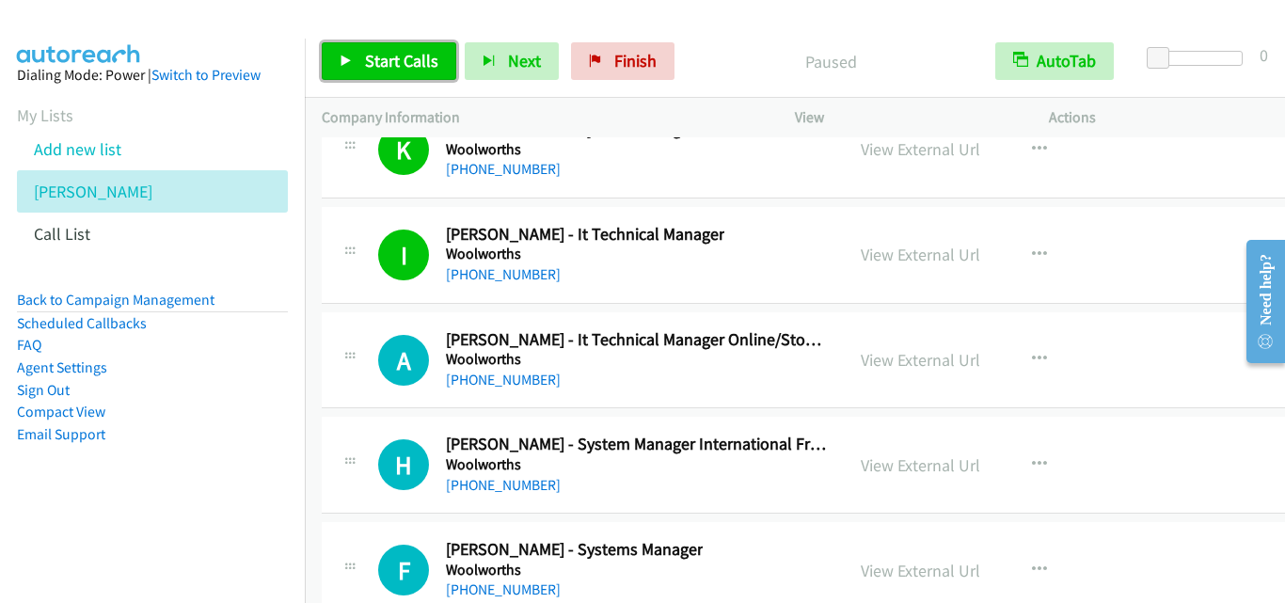
click at [352, 62] on icon at bounding box center [345, 61] width 13 height 13
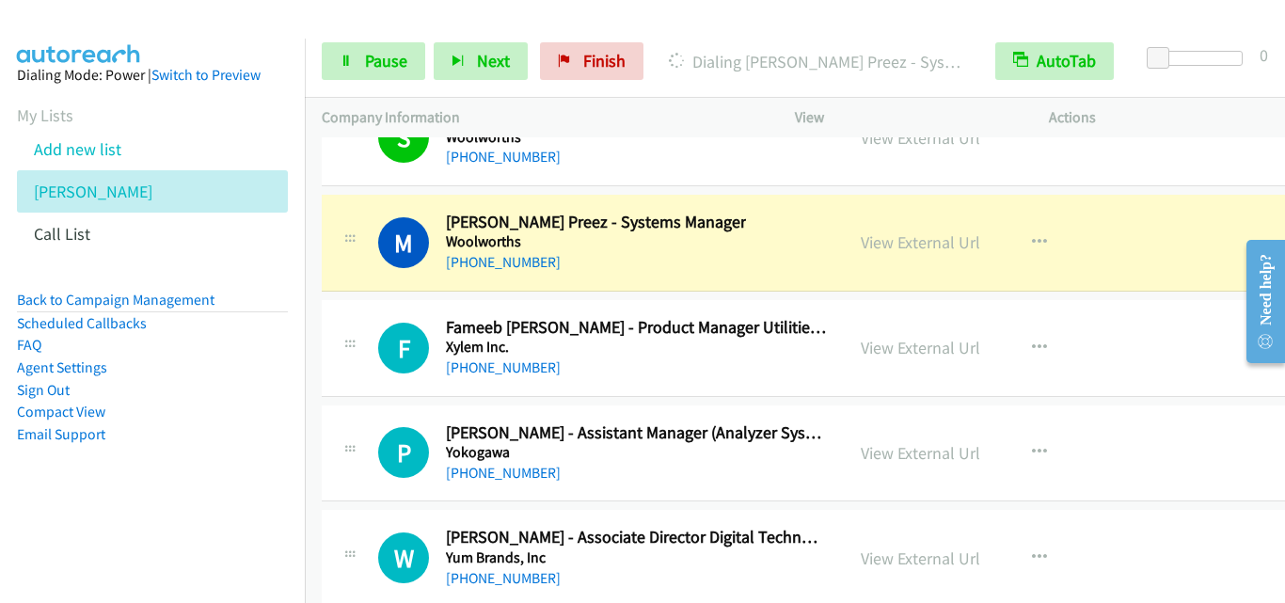
scroll to position [28892, 0]
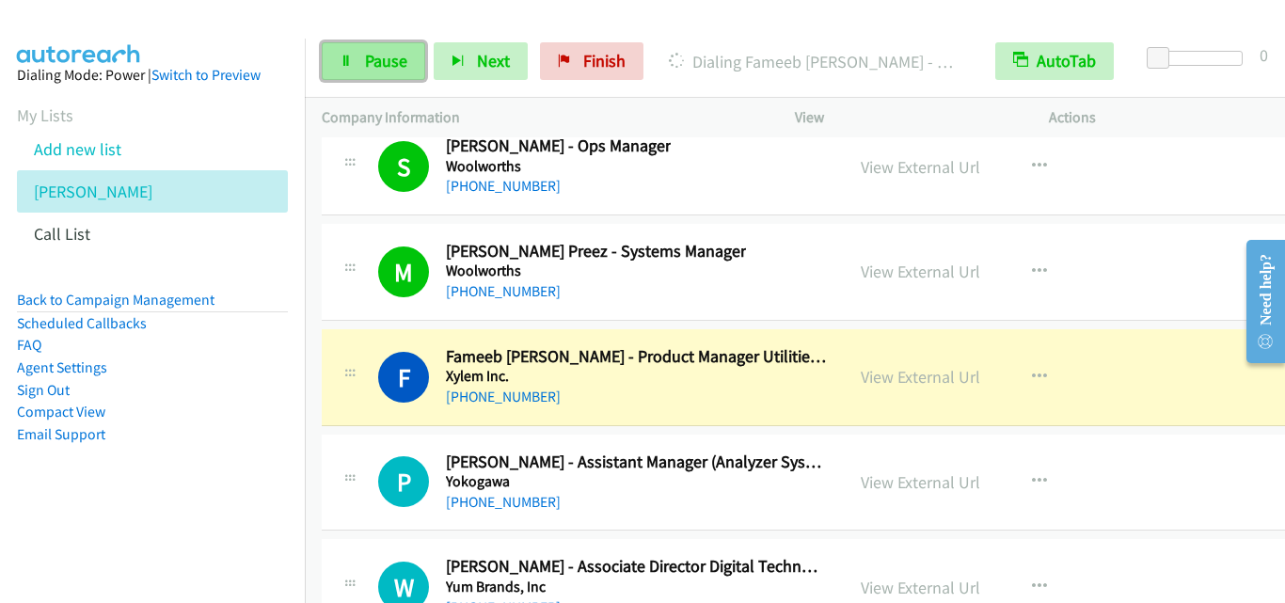
click at [348, 68] on link "Pause" at bounding box center [373, 61] width 103 height 38
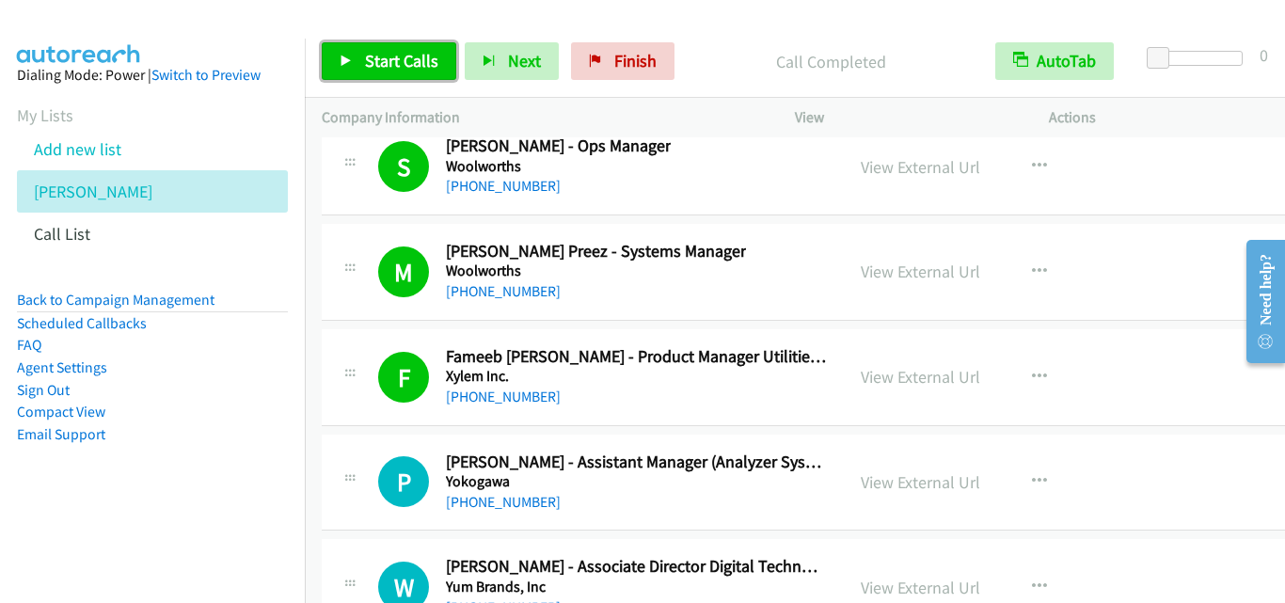
click at [350, 57] on icon at bounding box center [345, 61] width 13 height 13
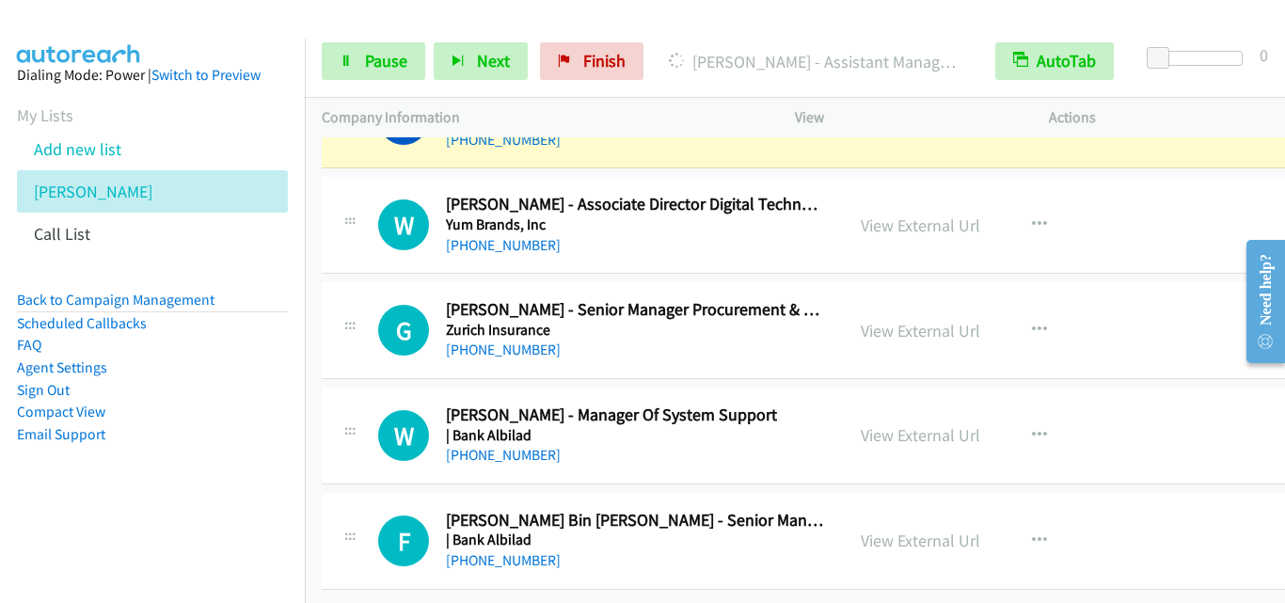
scroll to position [29174, 0]
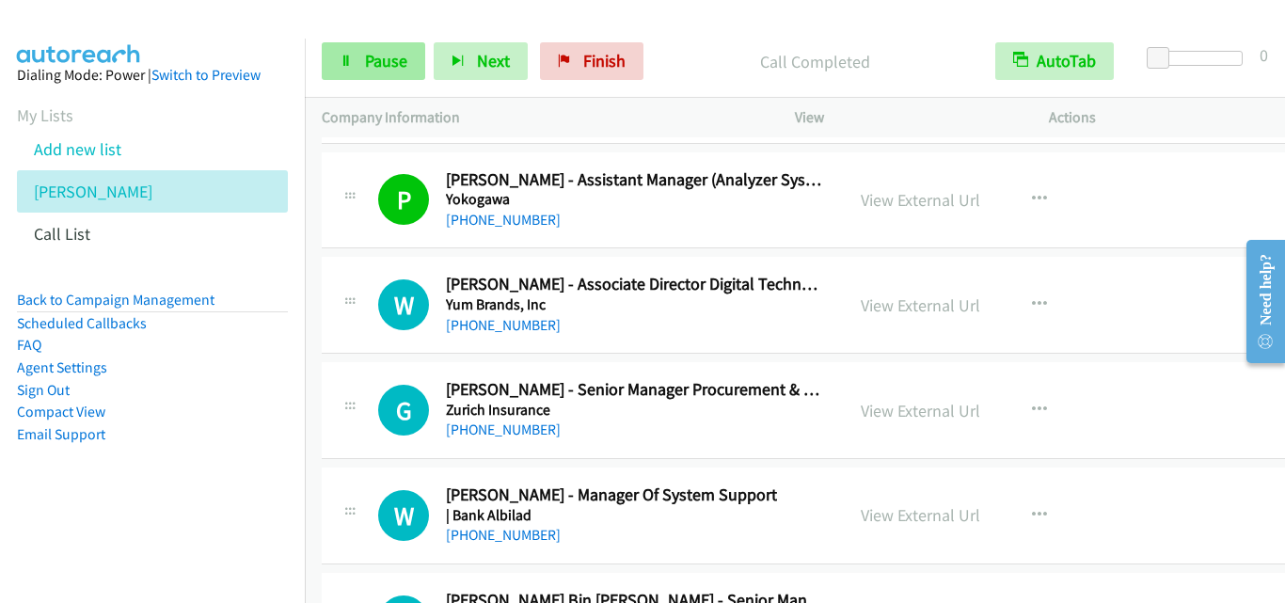
click at [347, 55] on icon at bounding box center [345, 61] width 13 height 13
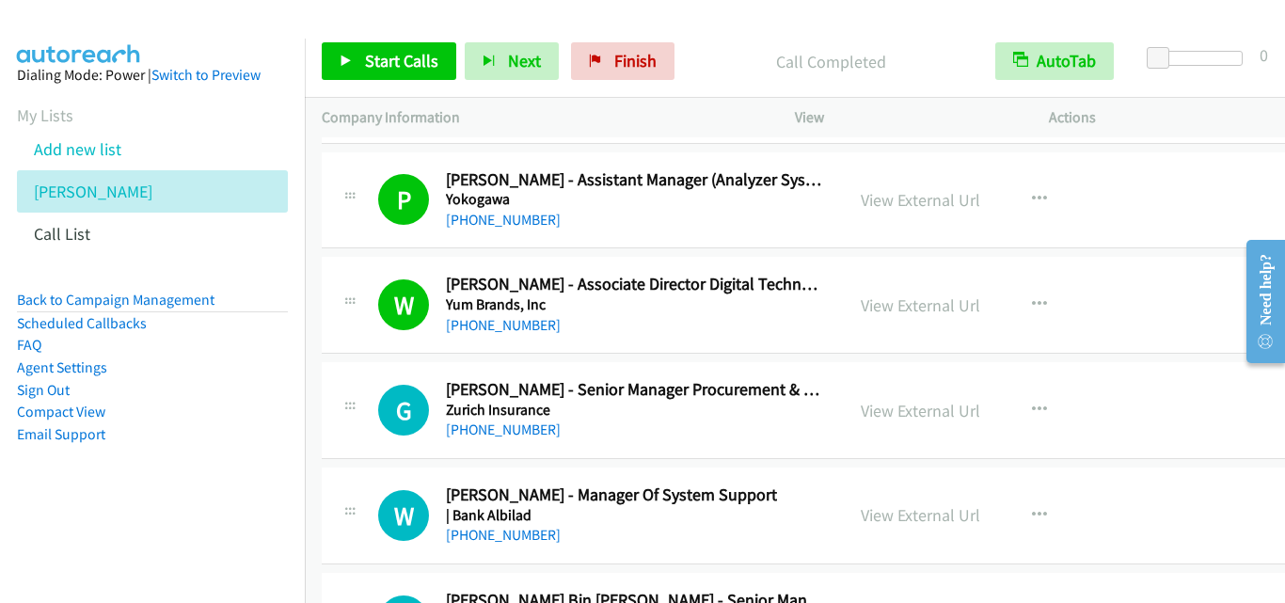
click at [665, 327] on div "[PHONE_NUMBER]" at bounding box center [636, 325] width 381 height 23
click at [914, 201] on link "View External Url" at bounding box center [919, 200] width 119 height 22
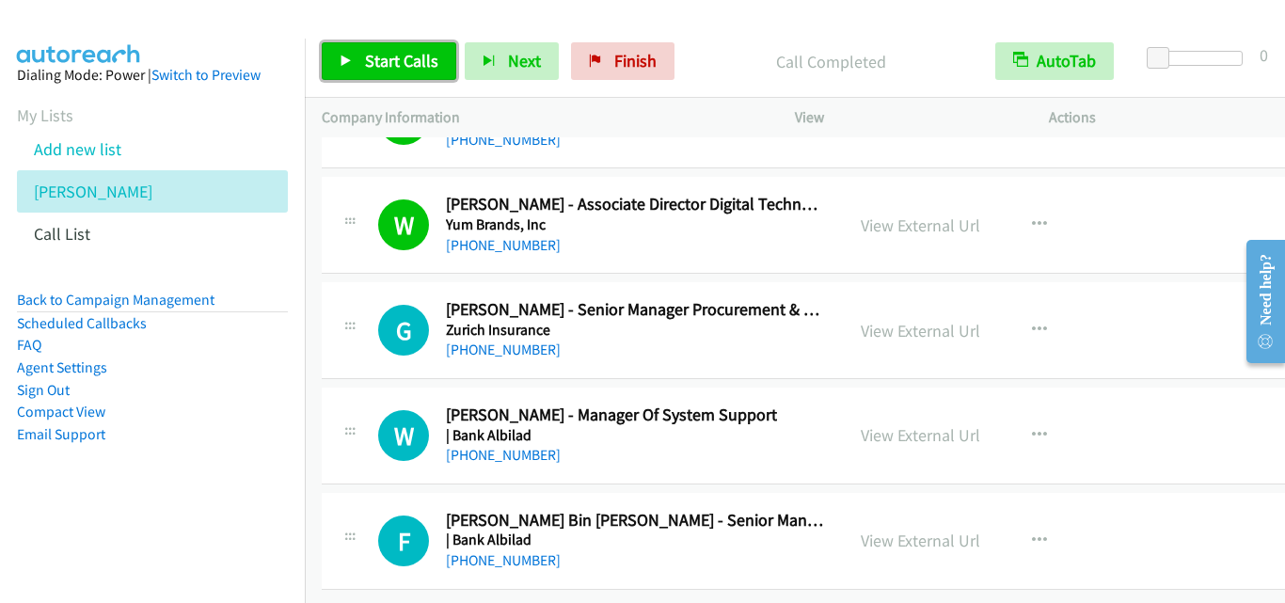
click at [347, 56] on icon at bounding box center [345, 61] width 13 height 13
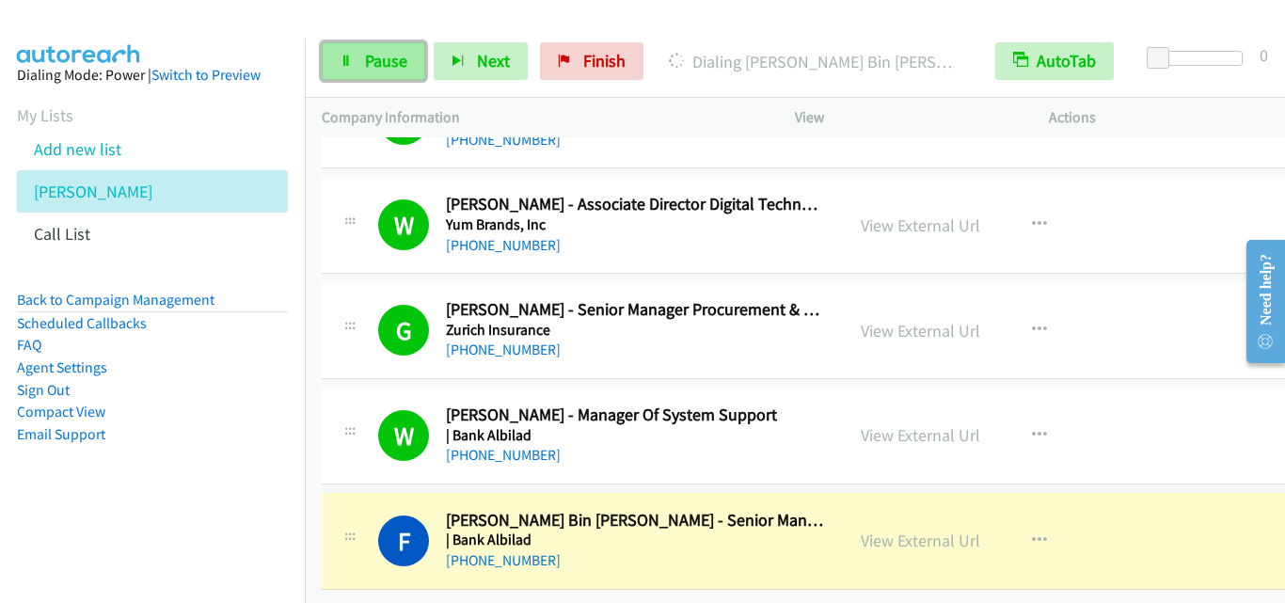
click at [344, 67] on icon at bounding box center [345, 61] width 13 height 13
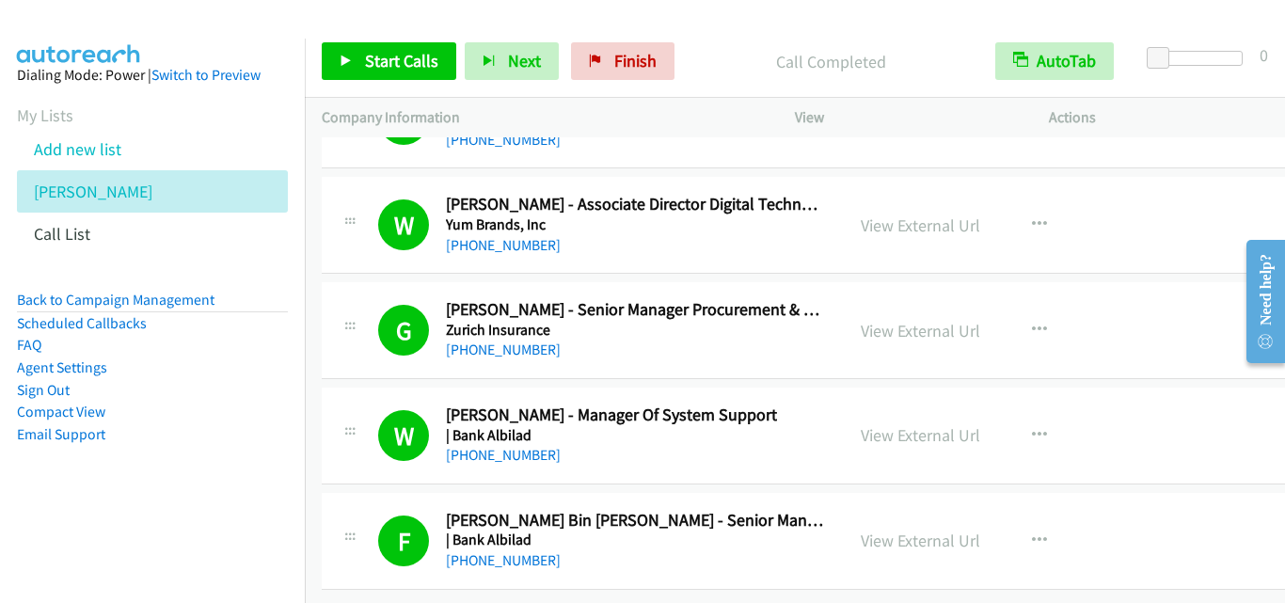
click at [741, 74] on div "Call Completed" at bounding box center [830, 61] width 295 height 38
click at [724, 50] on p "Call Completed" at bounding box center [830, 61] width 261 height 25
click at [694, 46] on div "Call Completed" at bounding box center [830, 61] width 295 height 38
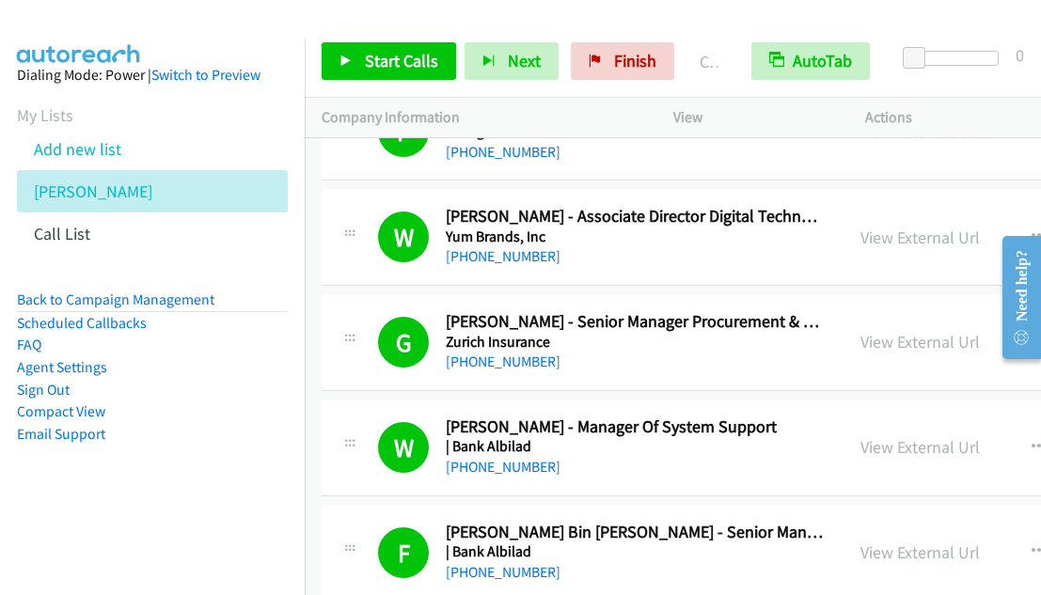
scroll to position [29294, 0]
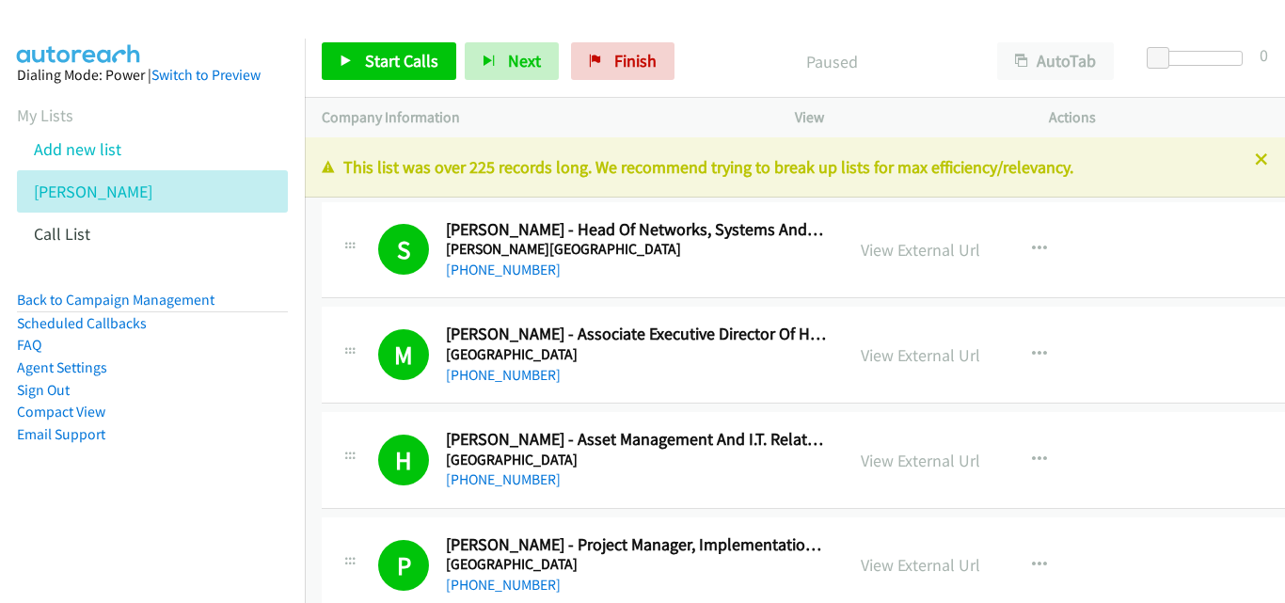
click at [906, 114] on p "View" at bounding box center [905, 117] width 220 height 23
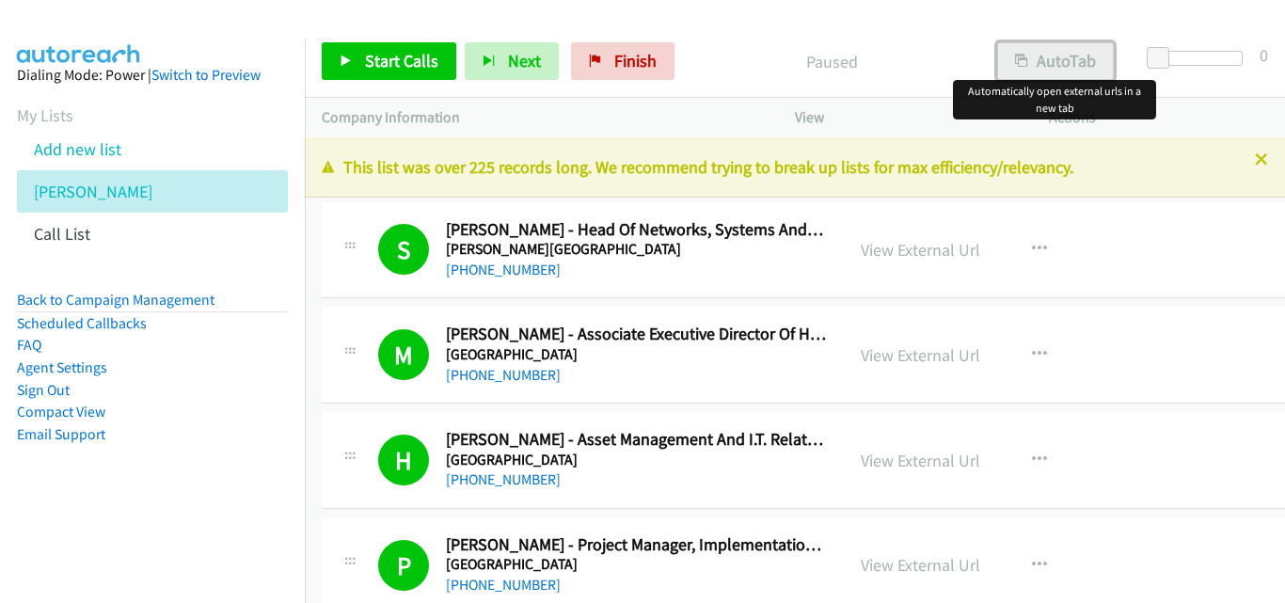
click at [1059, 60] on button "AutoTab" at bounding box center [1055, 61] width 117 height 38
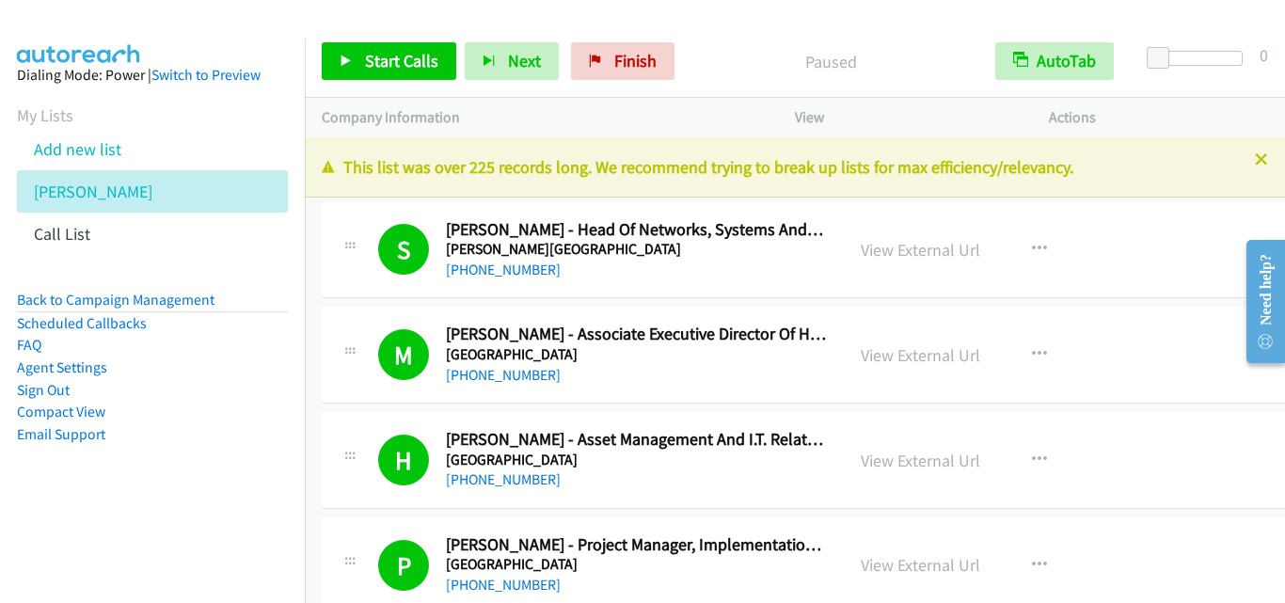
click at [718, 76] on div "Paused" at bounding box center [830, 61] width 295 height 38
drag, startPoint x: 976, startPoint y: 51, endPoint x: 1097, endPoint y: 82, distance: 125.2
click at [977, 52] on div "Paused" at bounding box center [831, 61] width 297 height 38
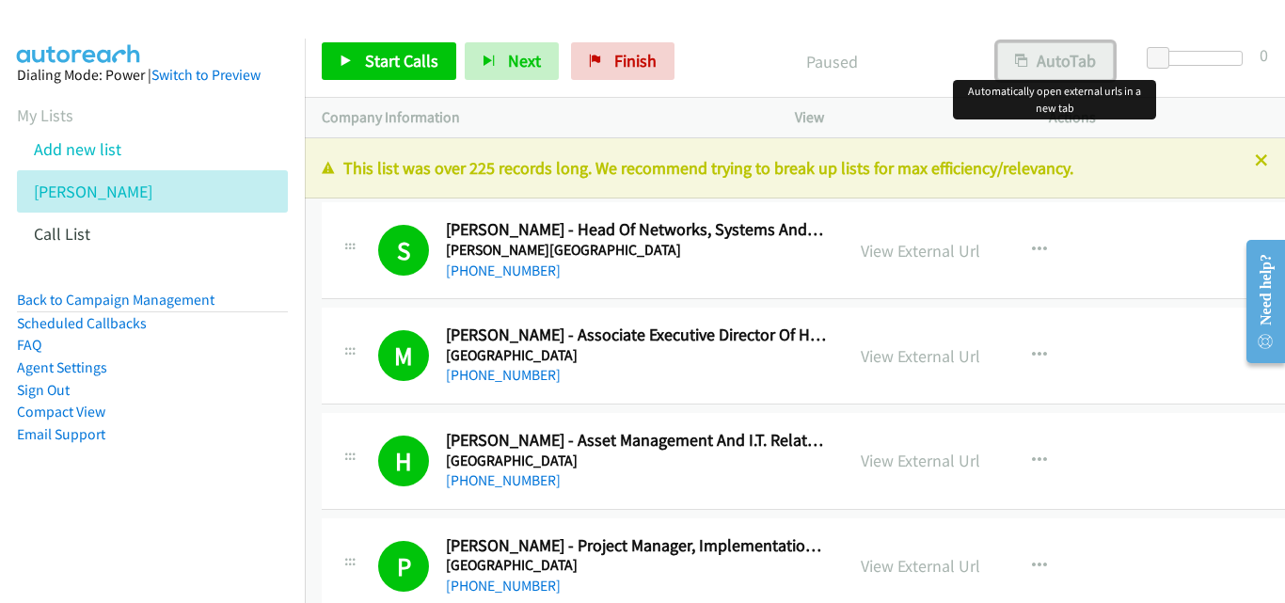
click at [1027, 66] on button "AutoTab" at bounding box center [1055, 61] width 117 height 38
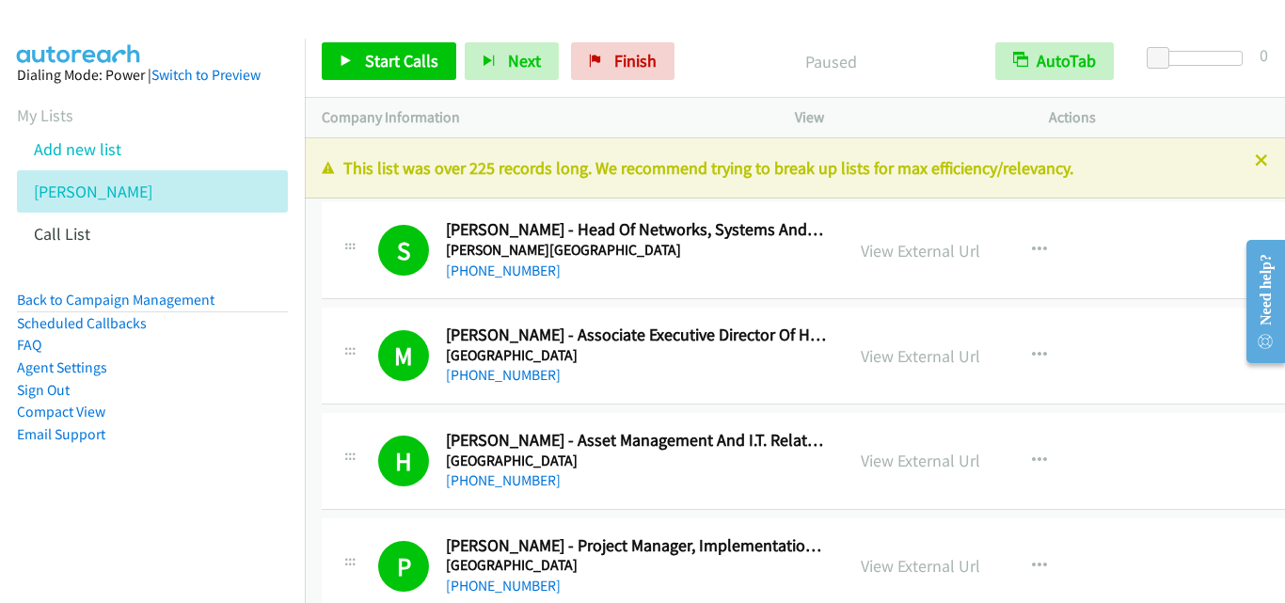
click at [739, 68] on p "Paused" at bounding box center [830, 61] width 261 height 25
click at [759, 58] on p "Paused" at bounding box center [830, 61] width 261 height 25
click at [741, 81] on div "Start Calls Pause Next Finish Paused AutoTab AutoTab 0" at bounding box center [795, 61] width 980 height 72
click at [346, 52] on link "Start Calls" at bounding box center [389, 61] width 134 height 38
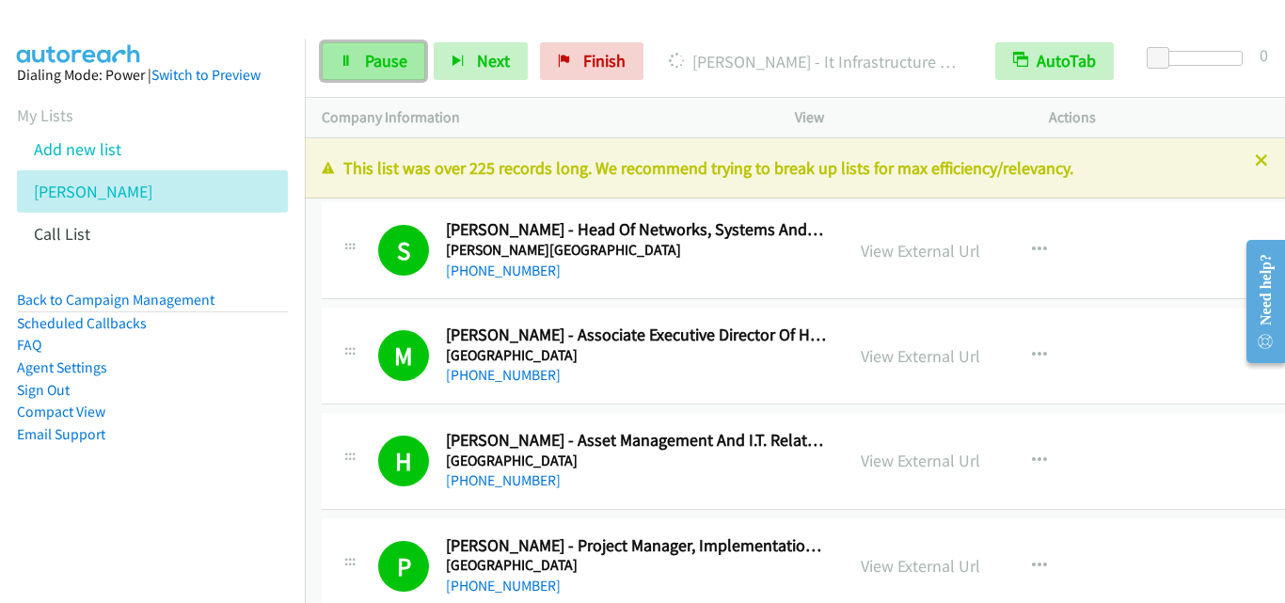
click at [378, 71] on link "Pause" at bounding box center [373, 61] width 103 height 38
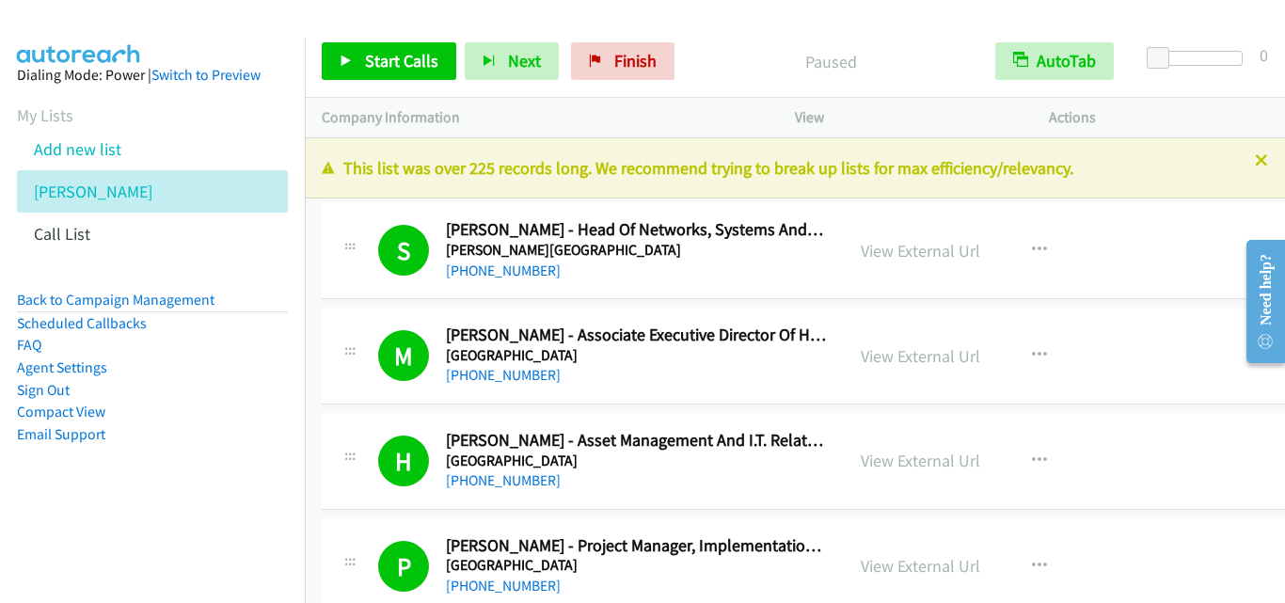
drag, startPoint x: 698, startPoint y: 57, endPoint x: 583, endPoint y: 21, distance: 120.4
click at [690, 56] on div "Paused" at bounding box center [830, 61] width 295 height 38
